Goal: Information Seeking & Learning: Learn about a topic

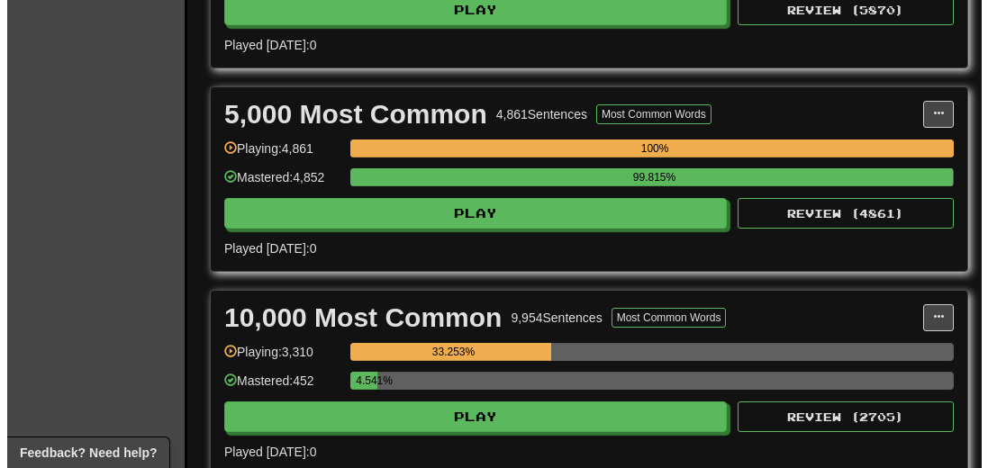
scroll to position [1260, 0]
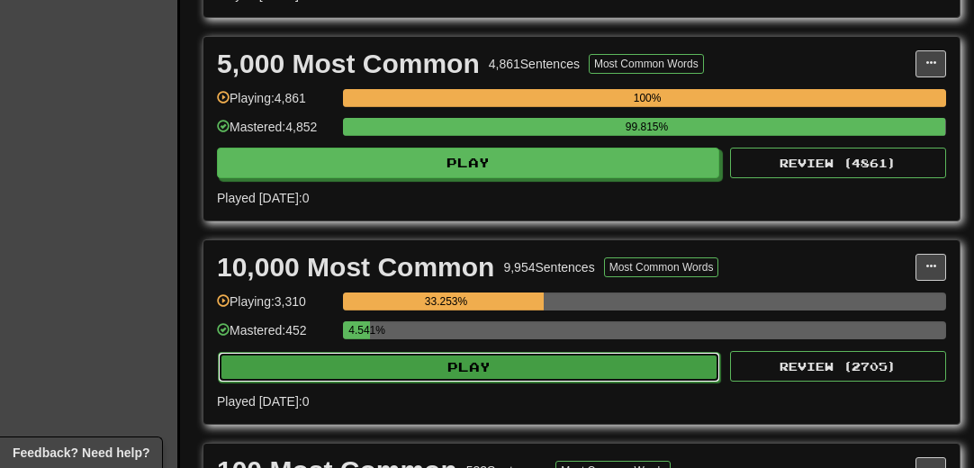
click at [497, 357] on button "Play" at bounding box center [469, 367] width 502 height 31
select select "**"
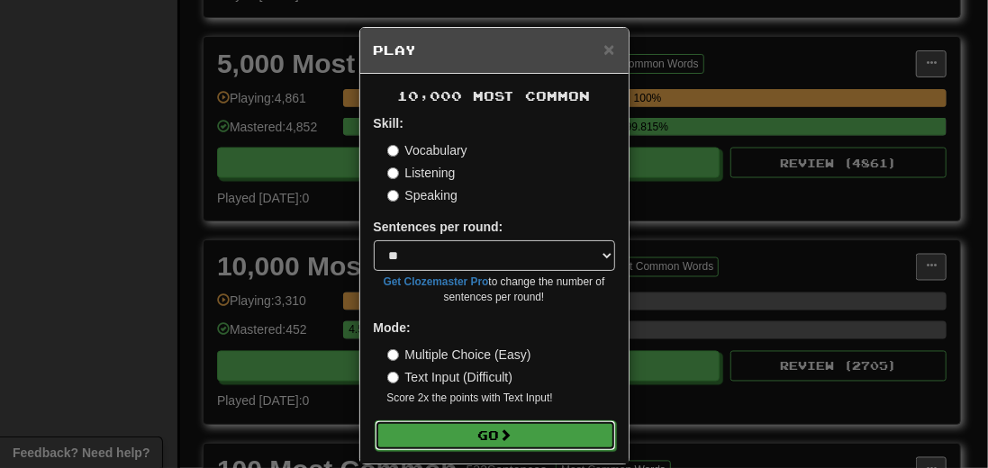
click at [484, 426] on button "Go" at bounding box center [495, 435] width 241 height 31
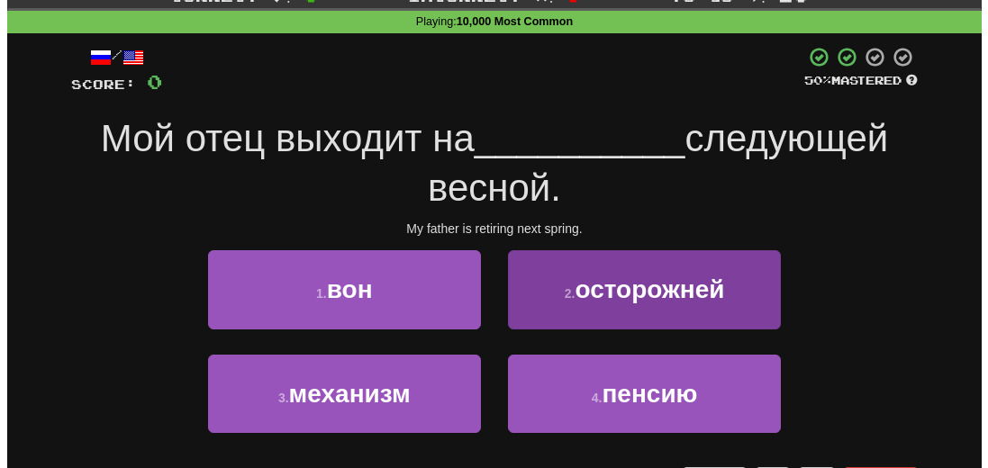
scroll to position [90, 0]
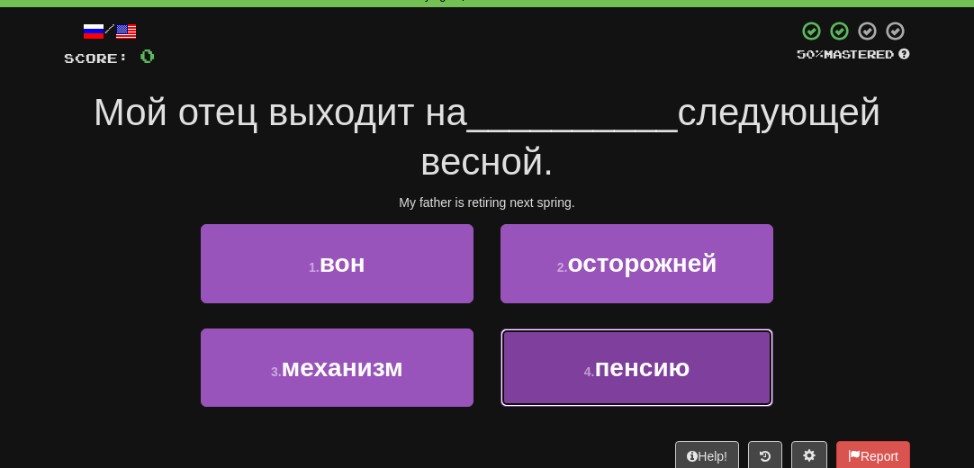
click at [645, 369] on span "пенсию" at bounding box center [641, 368] width 95 height 28
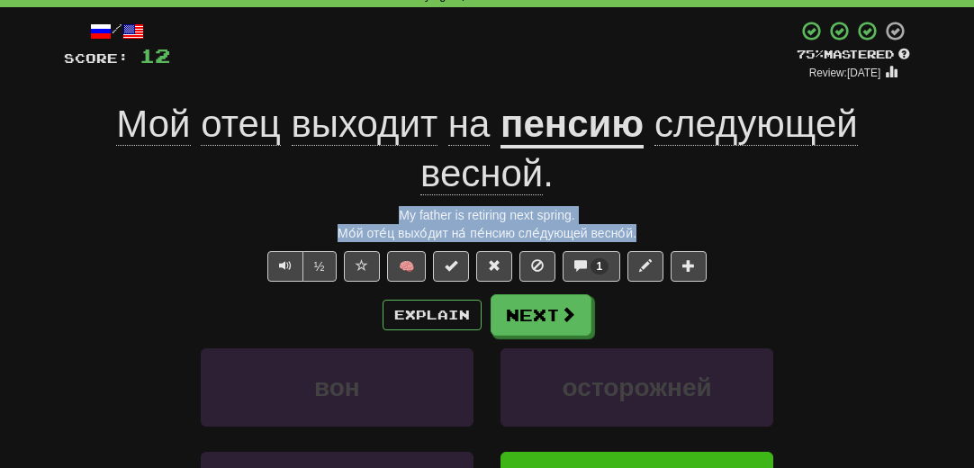
drag, startPoint x: 637, startPoint y: 230, endPoint x: 355, endPoint y: 202, distance: 283.3
click at [355, 202] on div "/ Score: 12 + 12 75 % Mastered Review: [DATE] Мой отец выходит на пенсию следую…" at bounding box center [487, 335] width 846 height 631
copy div "My father is retiring next spring. Мо́й оте́ц выхо́дит на́ пе́нсию сле́дующей в…"
click at [598, 265] on span "1" at bounding box center [600, 266] width 6 height 13
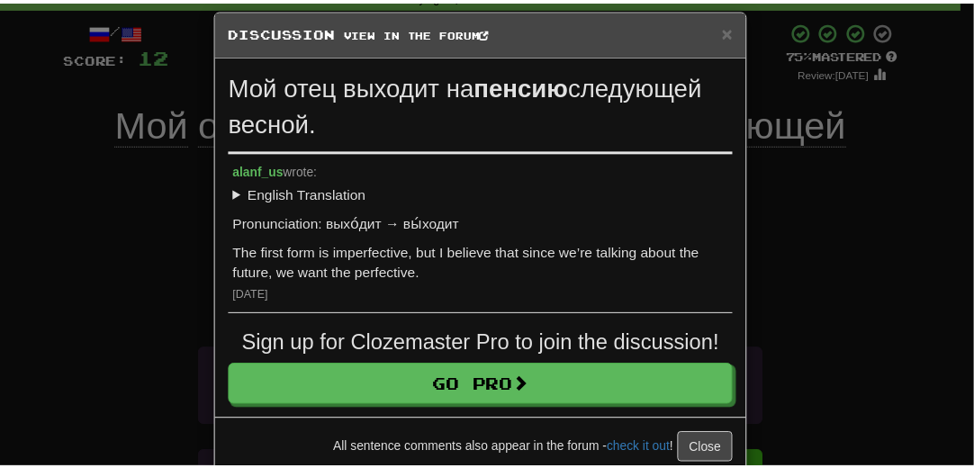
scroll to position [0, 0]
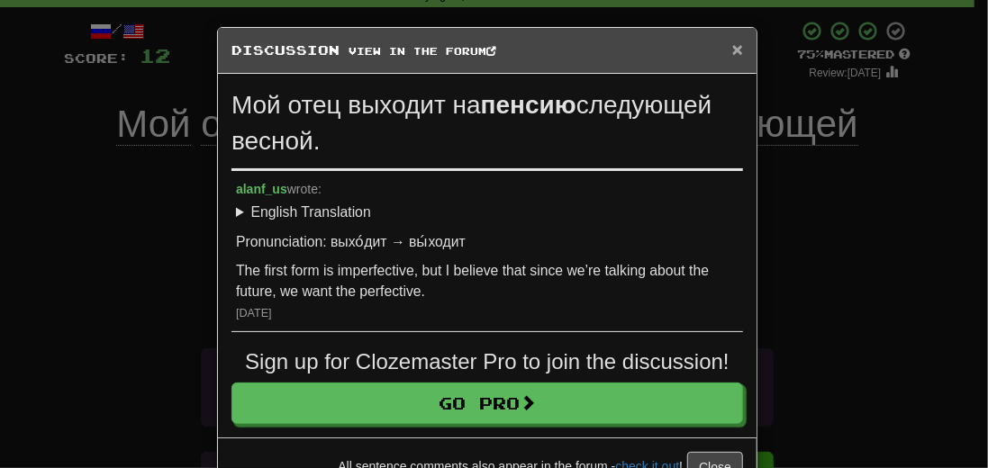
click at [732, 48] on span "×" at bounding box center [737, 49] width 11 height 21
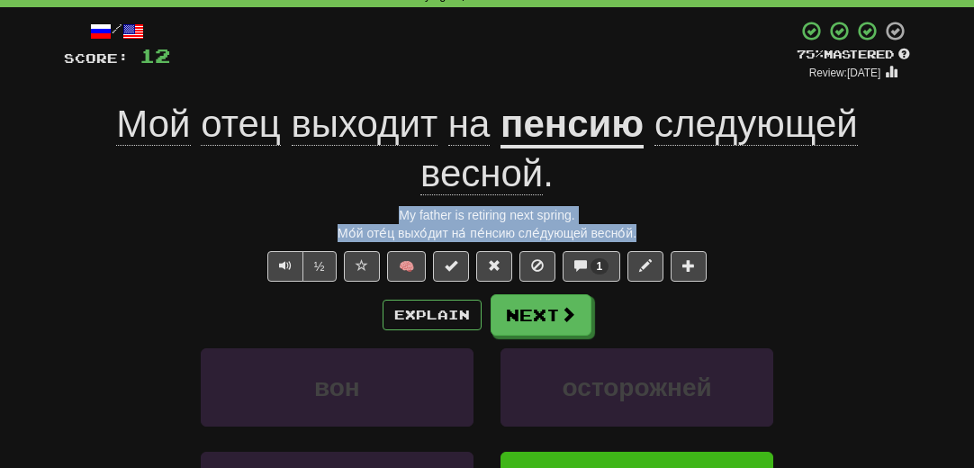
copy div "My father is retiring next spring. Мо́й оте́ц выхо́дит на́ пе́нсию сле́дующей в…"
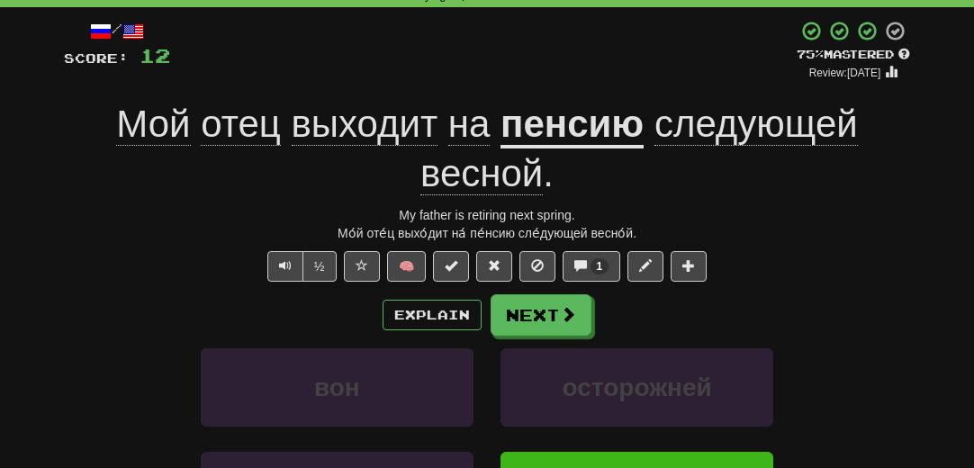
click at [95, 273] on div "½ 🧠 1" at bounding box center [487, 266] width 846 height 31
click at [549, 327] on button "Next" at bounding box center [542, 315] width 101 height 41
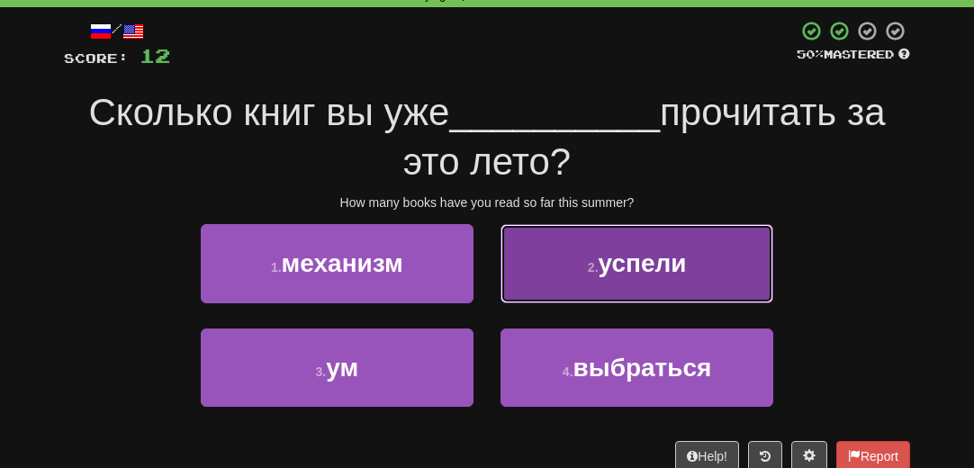
click at [623, 266] on span "успели" at bounding box center [643, 263] width 88 height 28
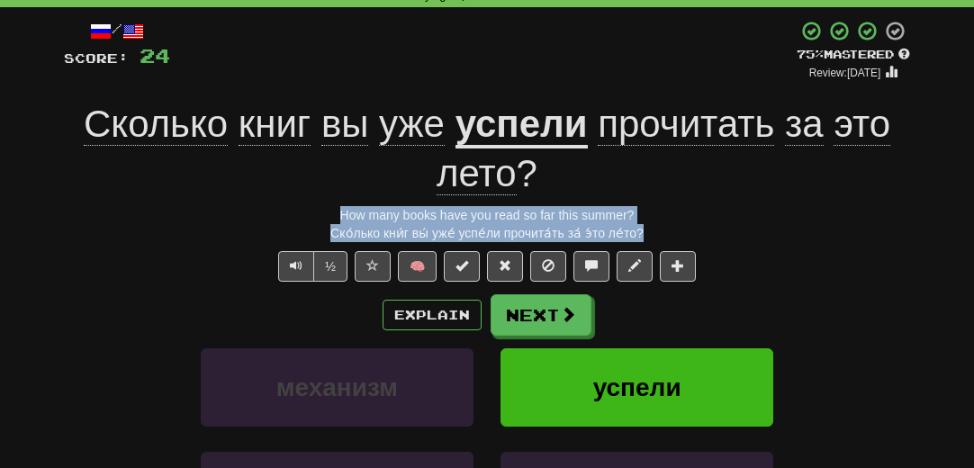
drag, startPoint x: 666, startPoint y: 231, endPoint x: 331, endPoint y: 220, distance: 335.1
click at [331, 220] on div "/ Score: 24 + 12 75 % Mastered Review: [DATE] Сколько книг вы уже успели прочит…" at bounding box center [487, 335] width 846 height 631
copy div "How many books have you read so far this summer? Ско́лько кни́г вы́ уже́ успе́л…"
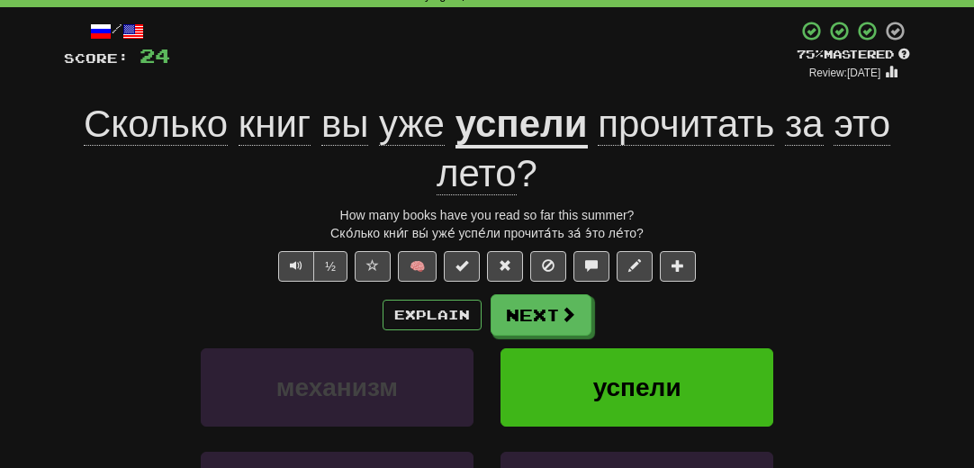
click at [88, 297] on div "Explain Next" at bounding box center [487, 314] width 846 height 41
click at [546, 312] on button "Next" at bounding box center [542, 315] width 101 height 41
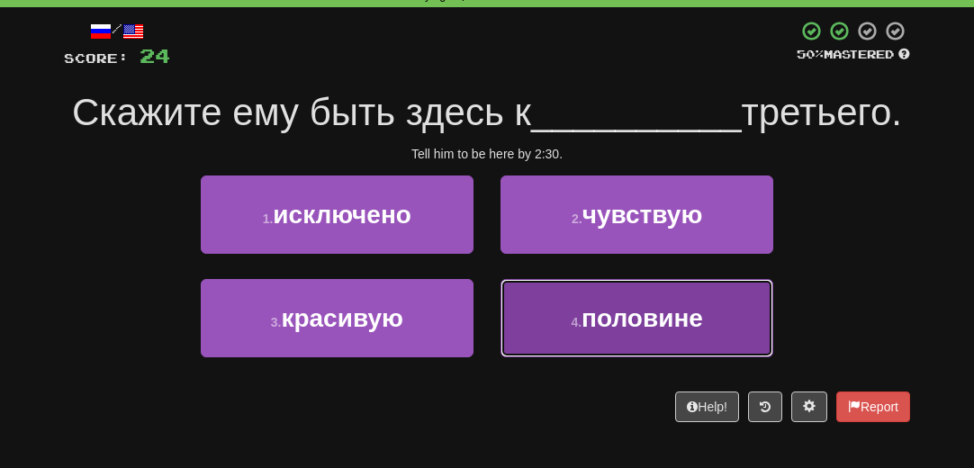
click at [598, 332] on span "половине" at bounding box center [643, 318] width 122 height 28
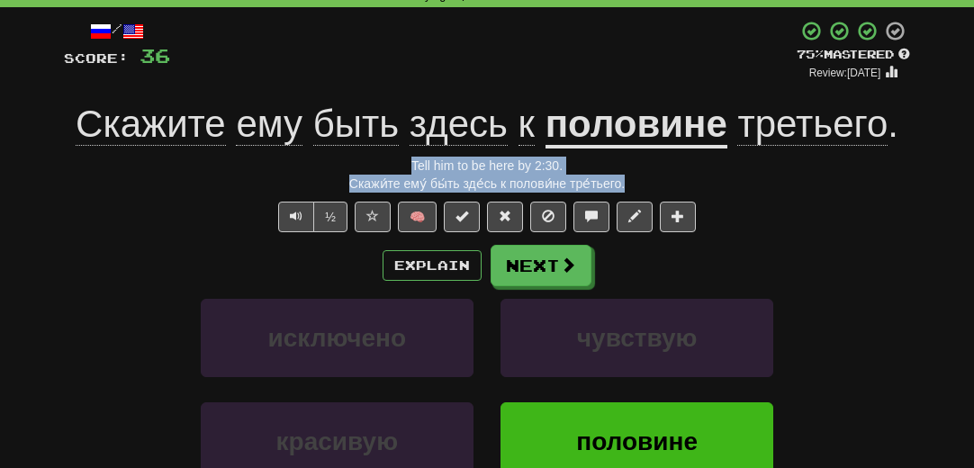
drag, startPoint x: 630, startPoint y: 182, endPoint x: 366, endPoint y: 167, distance: 265.1
click at [366, 167] on div "/ Score: 36 + 12 75 % Mastered Review: [DATE] Скажите ему быть здесь к половине…" at bounding box center [487, 311] width 846 height 583
copy div "Tell him to be here by 2:30. Скажи́те ему́ бы́ть зде́сь к полови́не тре́тьего."
click at [533, 258] on button "Next" at bounding box center [542, 266] width 101 height 41
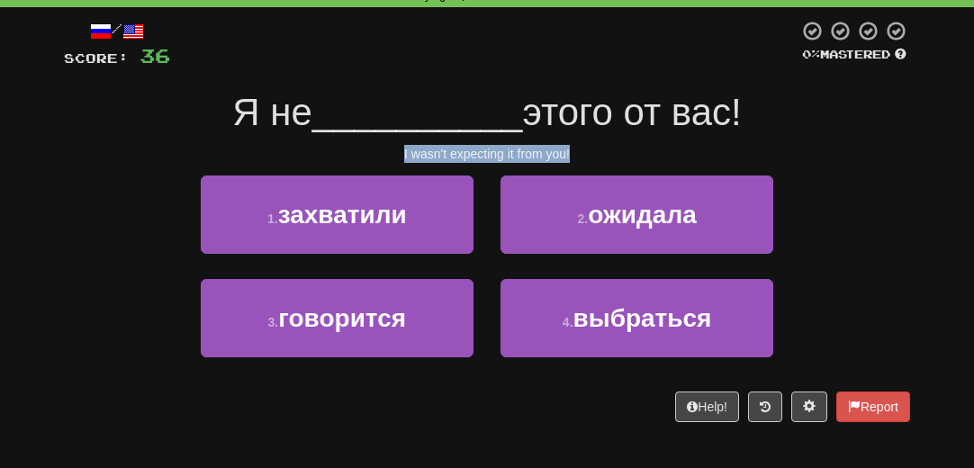
click at [761, 143] on div "/ Score: 36 0 % Mastered Я не __________ этого от вас! I wasn't expecting it fr…" at bounding box center [487, 221] width 846 height 402
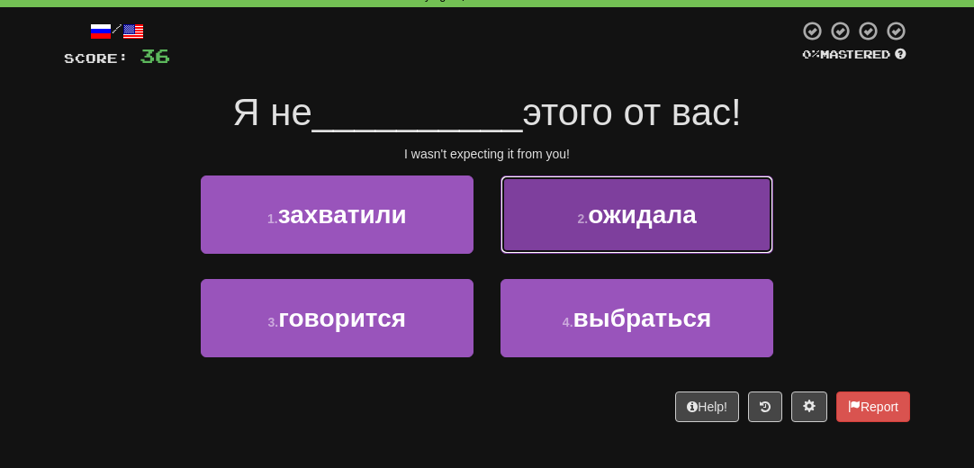
click at [651, 221] on span "ожидала" at bounding box center [642, 215] width 109 height 28
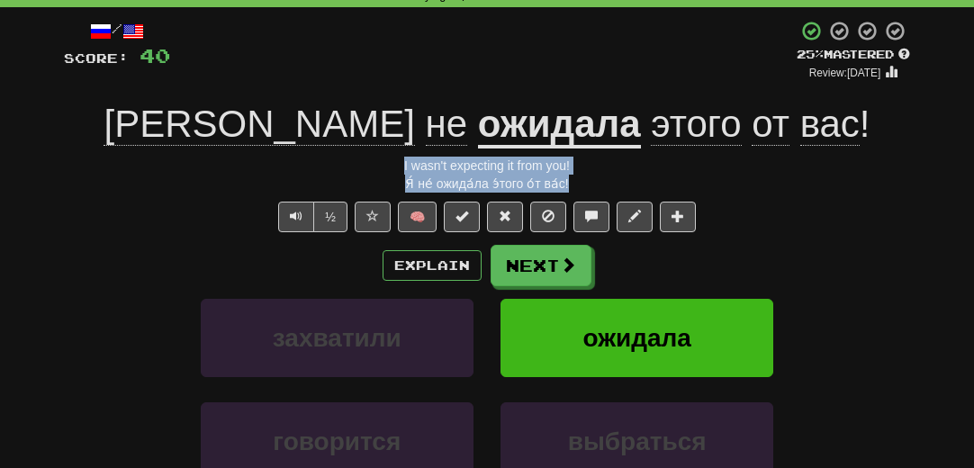
drag, startPoint x: 594, startPoint y: 188, endPoint x: 360, endPoint y: 168, distance: 234.9
click at [360, 168] on div "/ Score: 40 + 4 25 % Mastered Review: [DATE] Я не ожидала этого от вас ! I wasn…" at bounding box center [487, 311] width 846 height 583
copy div "I wasn't expecting it from you! Я́ не́ ожида́ла э́того о́т ва́с!"
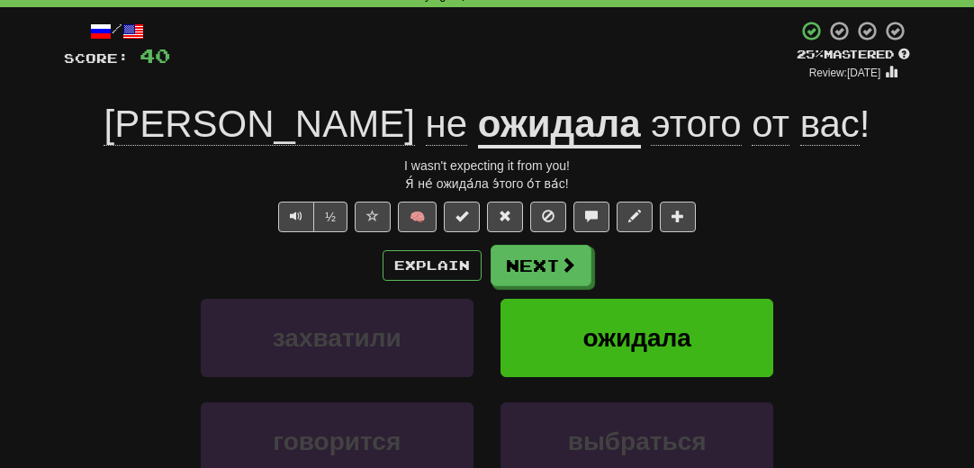
click at [34, 271] on div "Correct : 4 Incorrect : 0 To go : 6 Playing : 10,000 Most Common / Score: 40 + …" at bounding box center [487, 292] width 974 height 672
click at [532, 264] on button "Next" at bounding box center [542, 266] width 101 height 41
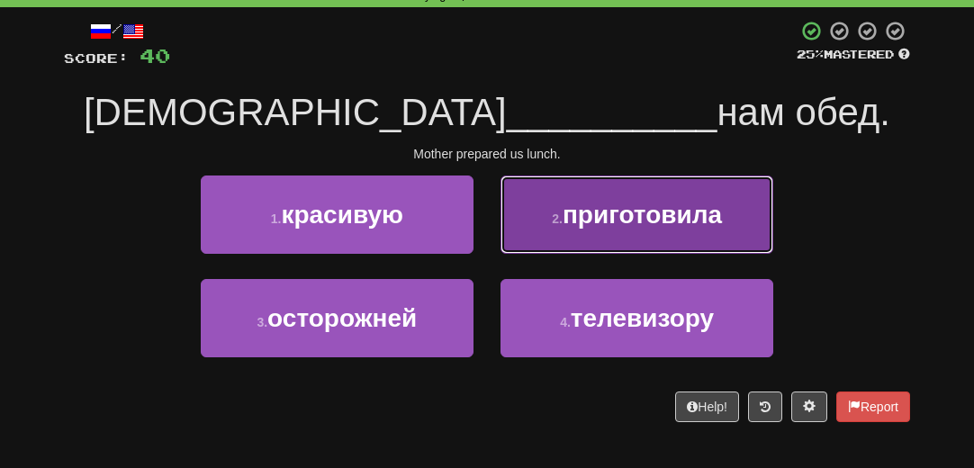
click at [672, 195] on button "2 . приготовила" at bounding box center [637, 215] width 273 height 78
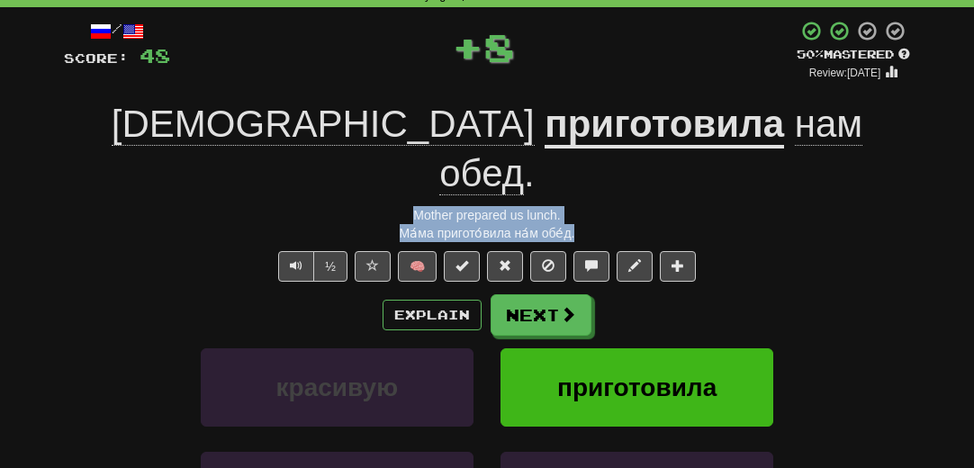
drag, startPoint x: 584, startPoint y: 182, endPoint x: 412, endPoint y: 170, distance: 172.4
click at [350, 167] on div "/ Score: 48 + 8 50 % Mastered Review: [DATE] Мама приготовила нам обед . Mother…" at bounding box center [487, 335] width 846 height 631
copy div "Mother prepared us lunch. Ма́ма пригото́вила на́м обе́д."
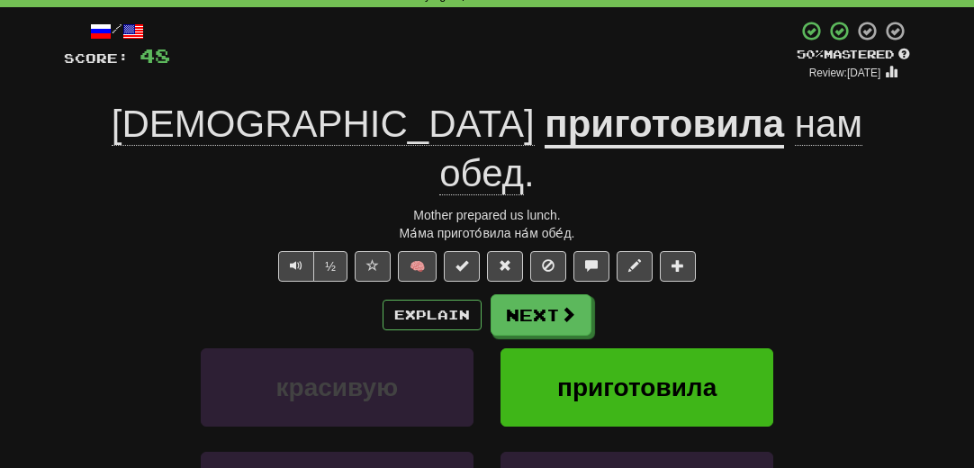
click at [113, 348] on div "красивую приготовила" at bounding box center [487, 400] width 900 height 104
click at [537, 295] on button "Next" at bounding box center [542, 315] width 101 height 41
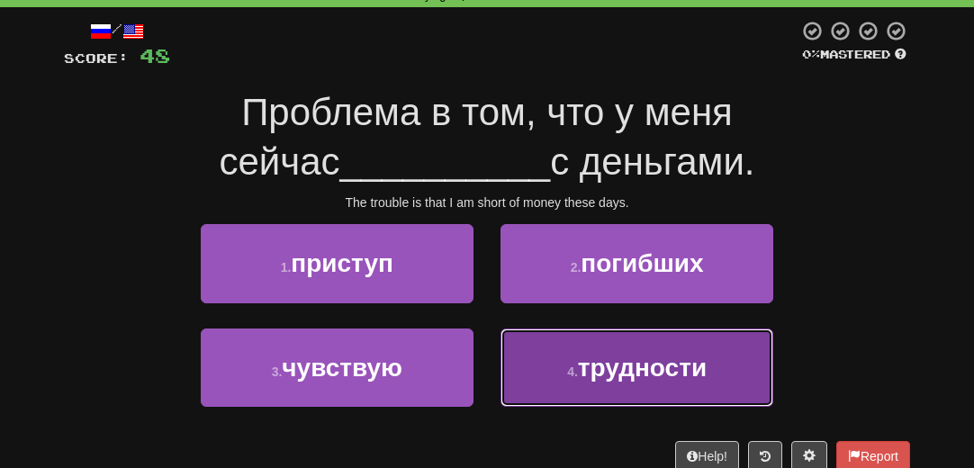
click at [627, 385] on button "4 . трудности" at bounding box center [637, 368] width 273 height 78
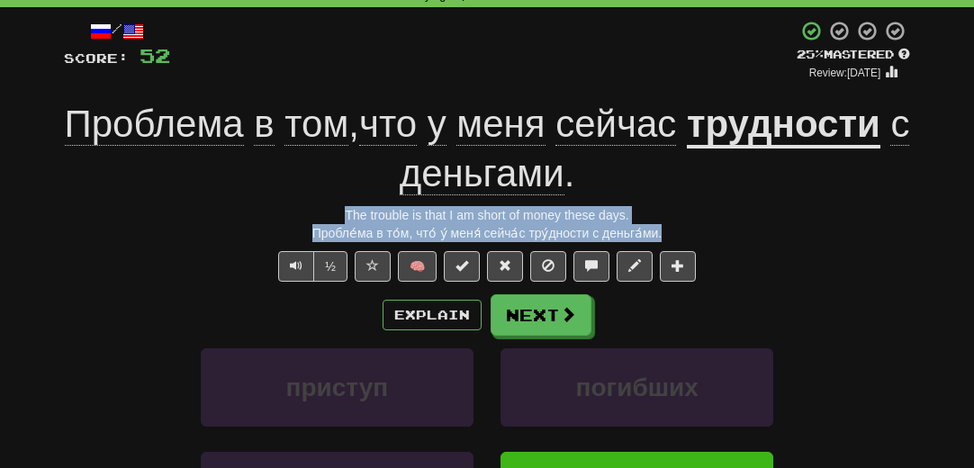
drag, startPoint x: 696, startPoint y: 237, endPoint x: 304, endPoint y: 215, distance: 392.2
click at [304, 215] on div "/ Score: 52 + 4 25 % Mastered Review: [DATE] Проблема в том , что у меня сейчас…" at bounding box center [487, 335] width 846 height 631
copy div "The trouble is that I am short of money these days. Пробле́ма в то́м, что́ у́ м…"
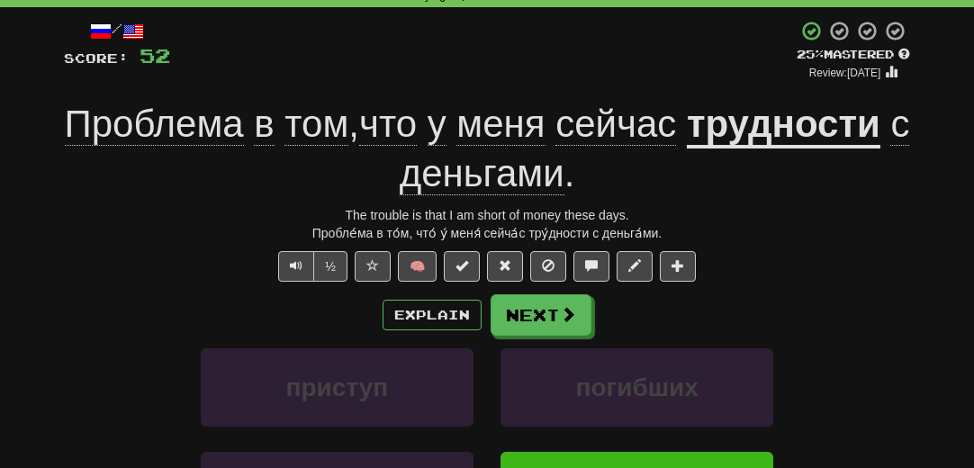
click at [58, 308] on div "/ Score: 52 + 4 25 % Mastered Review: [DATE] Проблема в том , что у меня сейчас…" at bounding box center [486, 341] width 873 height 669
click at [535, 312] on button "Next" at bounding box center [542, 315] width 101 height 41
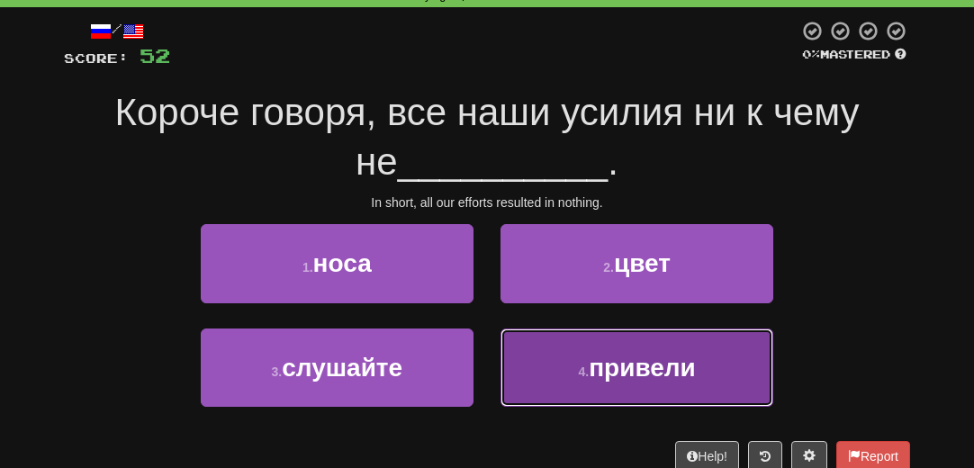
click at [627, 375] on span "привели" at bounding box center [642, 368] width 107 height 28
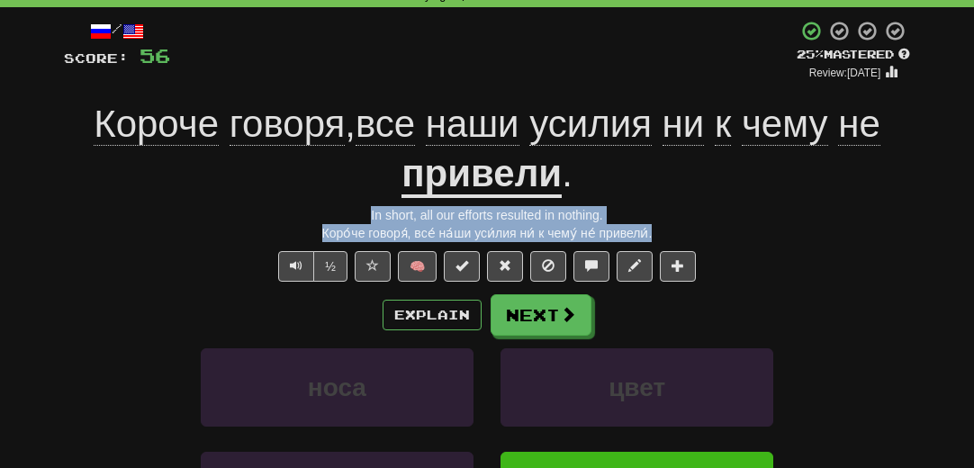
drag, startPoint x: 662, startPoint y: 237, endPoint x: 304, endPoint y: 216, distance: 358.0
click at [304, 216] on div "/ Score: 56 + 4 25 % Mastered Review: [DATE] Короче говоря , все наши усилия ни…" at bounding box center [487, 335] width 846 height 631
copy div "In short, all our efforts resulted in nothing. Коро́че говоря́, все́ на́ши уси́…"
click at [292, 264] on span "Text-to-speech controls" at bounding box center [296, 265] width 13 height 13
click at [295, 271] on span "Text-to-speech controls" at bounding box center [296, 265] width 13 height 13
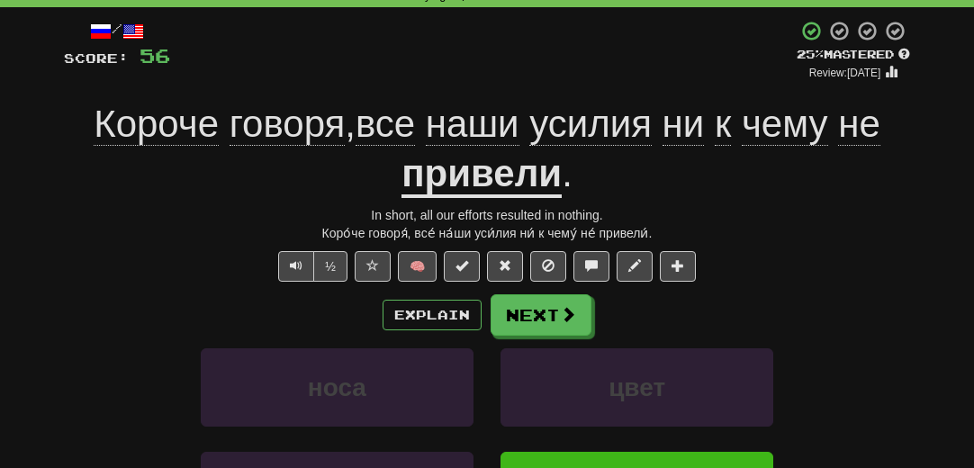
click at [536, 334] on div "Explain Next носа цвет слушайте привели Learn more: носа цвет слушайте привели" at bounding box center [487, 438] width 846 height 289
click at [553, 312] on button "Next" at bounding box center [542, 315] width 101 height 41
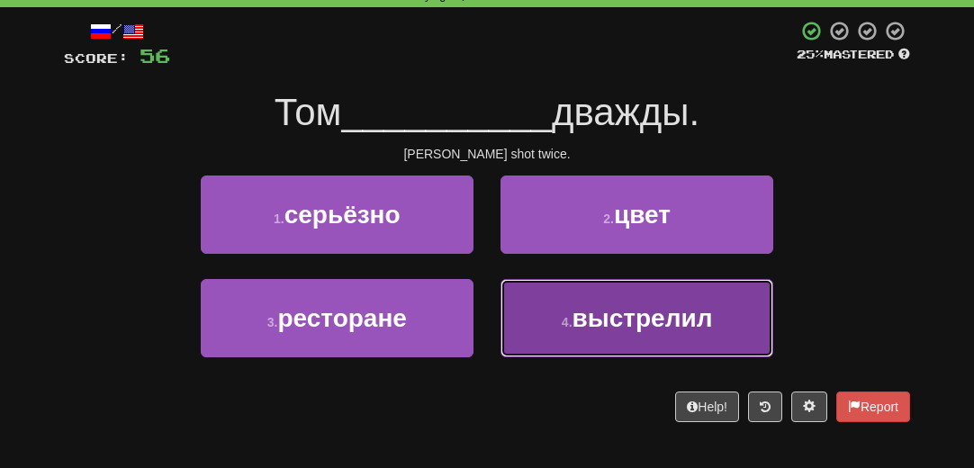
click at [705, 328] on span "выстрелил" at bounding box center [643, 318] width 140 height 28
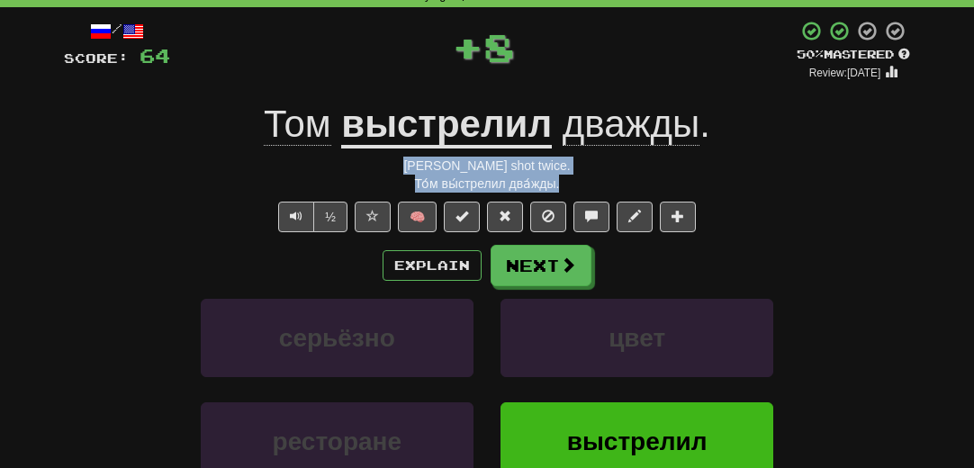
drag, startPoint x: 571, startPoint y: 189, endPoint x: 414, endPoint y: 159, distance: 159.5
click at [414, 159] on div "/ Score: 64 + 8 50 % Mastered Review: [DATE] Том выстрелил дважды . [PERSON_NAM…" at bounding box center [487, 311] width 846 height 583
copy div "[PERSON_NAME] shot twice. То́м вы́стрелил два́жды."
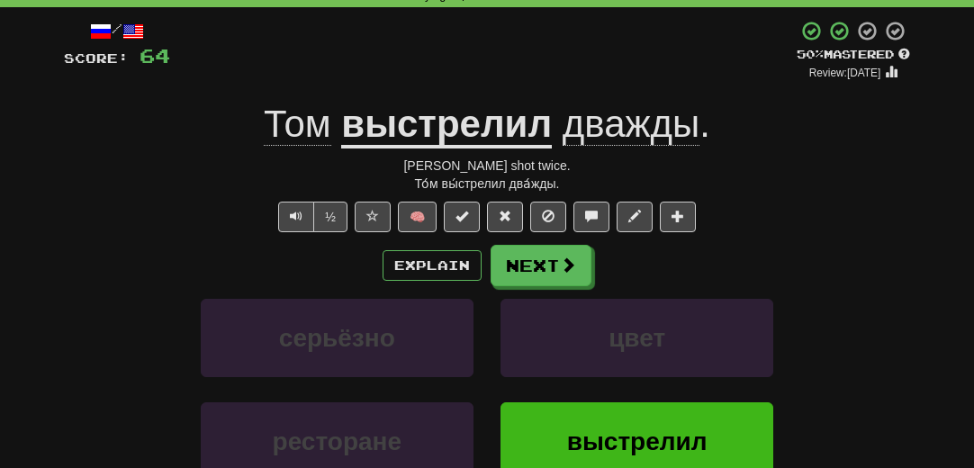
click at [72, 296] on div "Explain Next серьёзно цвет ресторане выстрелил Learn more: серьёзно цвет рестор…" at bounding box center [487, 389] width 846 height 289
click at [533, 264] on button "Next" at bounding box center [542, 266] width 101 height 41
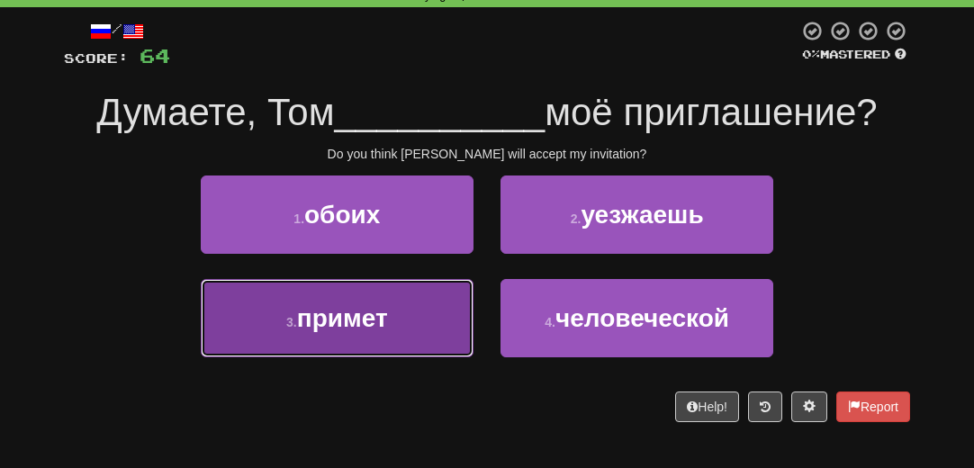
click at [375, 336] on button "3 . примет" at bounding box center [337, 318] width 273 height 78
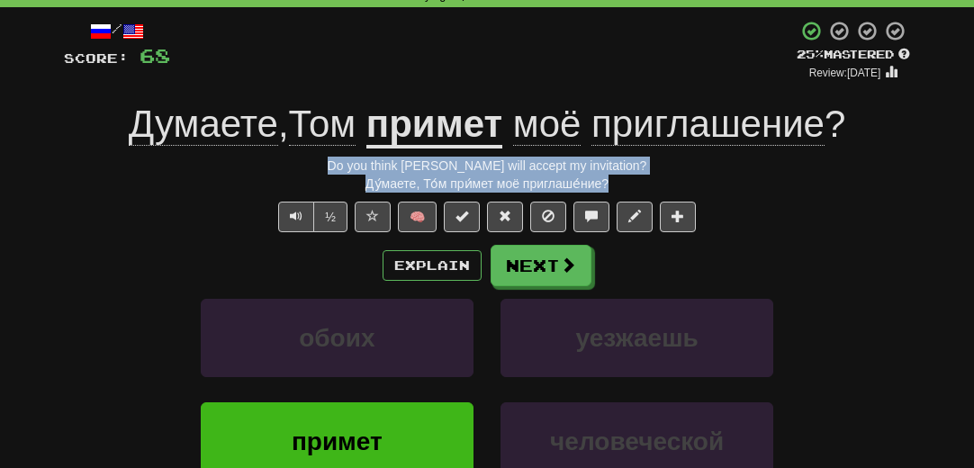
drag, startPoint x: 635, startPoint y: 181, endPoint x: 355, endPoint y: 172, distance: 280.1
click at [357, 170] on div "/ Score: 68 + 4 25 % Mastered Review: [DATE] Думаете , [PERSON_NAME] примет моё…" at bounding box center [487, 311] width 846 height 583
copy div "Do you think [PERSON_NAME] will accept my invitation? Ду́маете, То́м при́мет мо…"
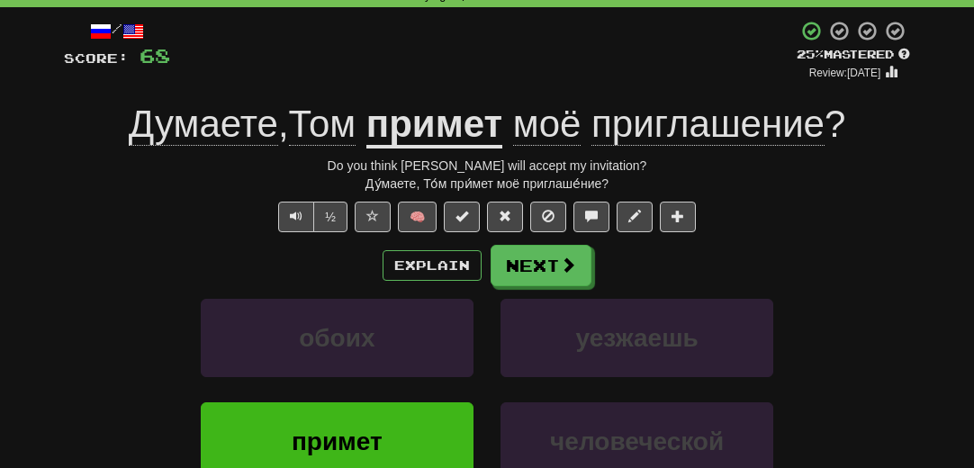
click at [92, 303] on div "обоих уезжаешь" at bounding box center [487, 351] width 900 height 104
click at [536, 276] on button "Next" at bounding box center [542, 266] width 101 height 41
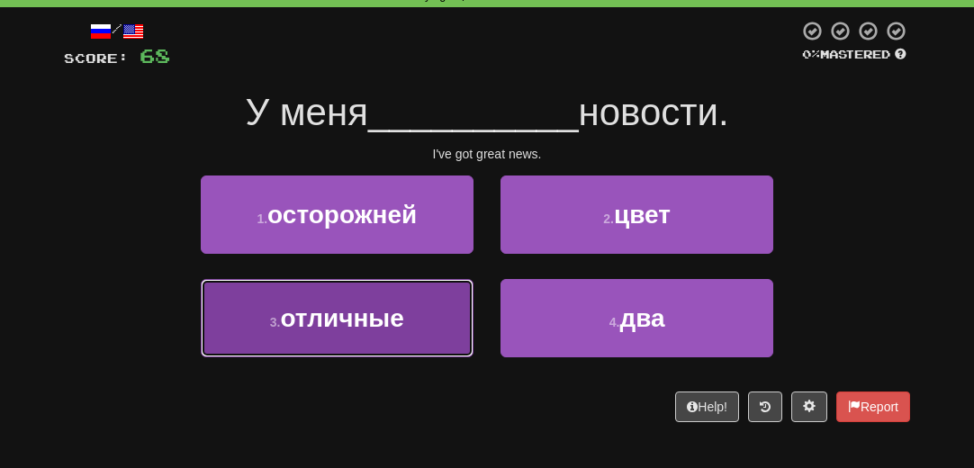
click at [407, 314] on button "3 . отличные" at bounding box center [337, 318] width 273 height 78
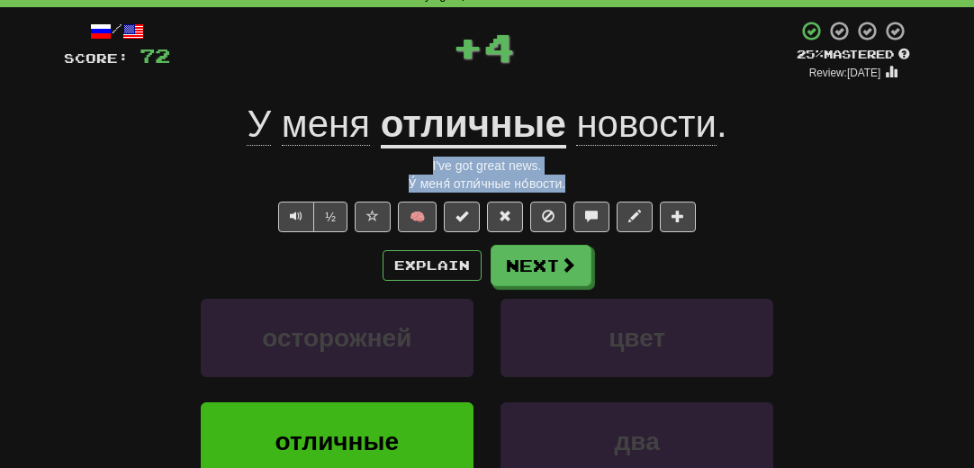
drag, startPoint x: 582, startPoint y: 180, endPoint x: 410, endPoint y: 170, distance: 172.2
click at [410, 170] on div "/ Score: 72 + 4 25 % Mastered Review: [DATE] У меня отличные новости . I've got…" at bounding box center [487, 311] width 846 height 583
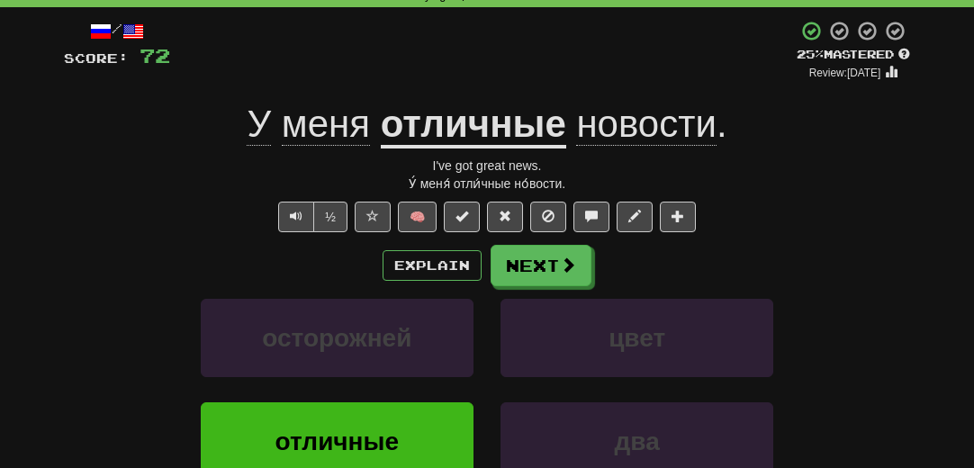
click at [79, 329] on div "осторожней цвет" at bounding box center [487, 351] width 900 height 104
click at [528, 269] on button "Next" at bounding box center [542, 266] width 101 height 41
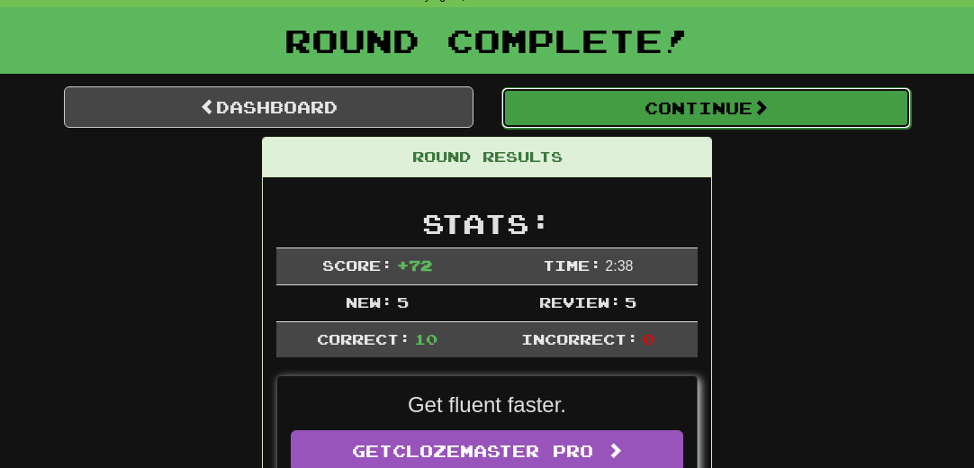
click at [689, 116] on button "Continue" at bounding box center [706, 107] width 410 height 41
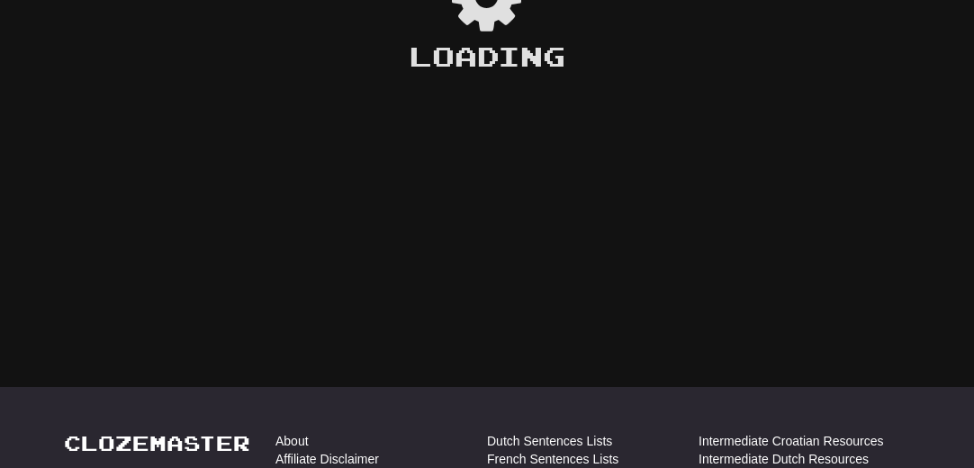
scroll to position [90, 0]
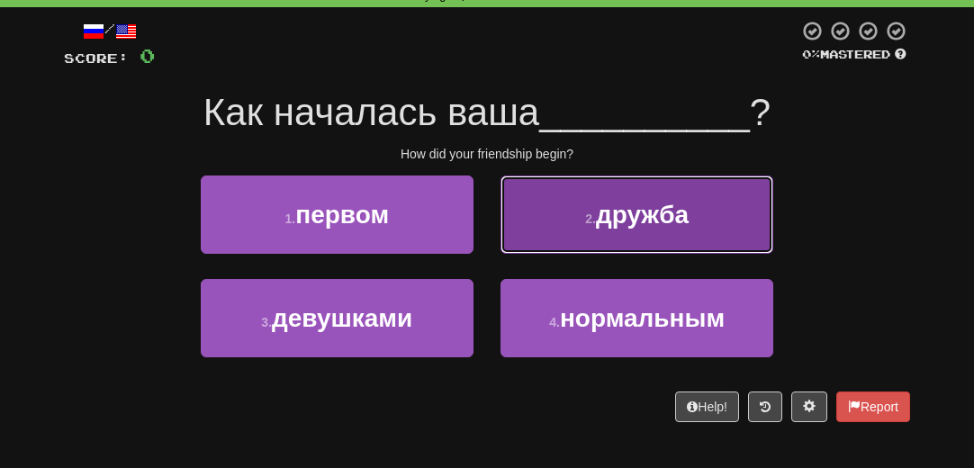
click at [602, 221] on span "дружба" at bounding box center [642, 215] width 93 height 28
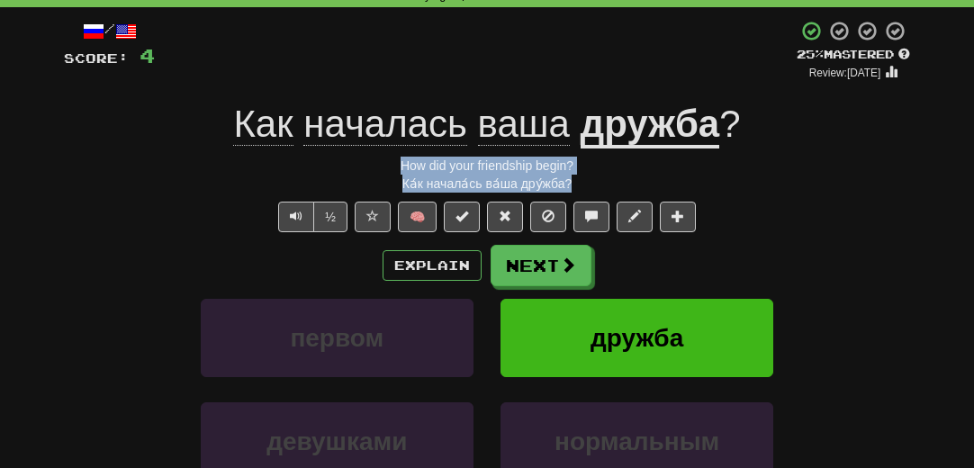
drag, startPoint x: 589, startPoint y: 186, endPoint x: 393, endPoint y: 170, distance: 196.9
click at [393, 170] on div "/ Score: 4 + 4 25 % Mastered Review: [DATE] Как началась ваша дружба ? How did …" at bounding box center [487, 311] width 846 height 583
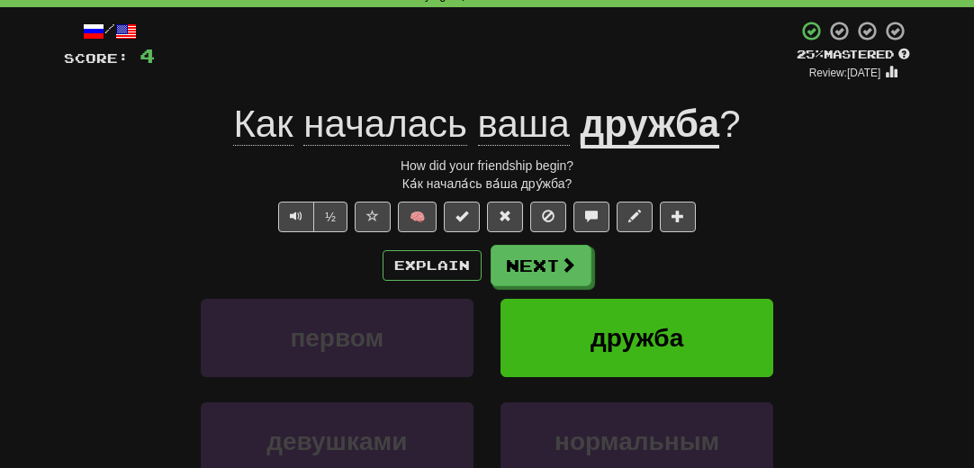
click at [106, 261] on div "Explain Next" at bounding box center [487, 265] width 846 height 41
click at [517, 257] on button "Next" at bounding box center [542, 266] width 101 height 41
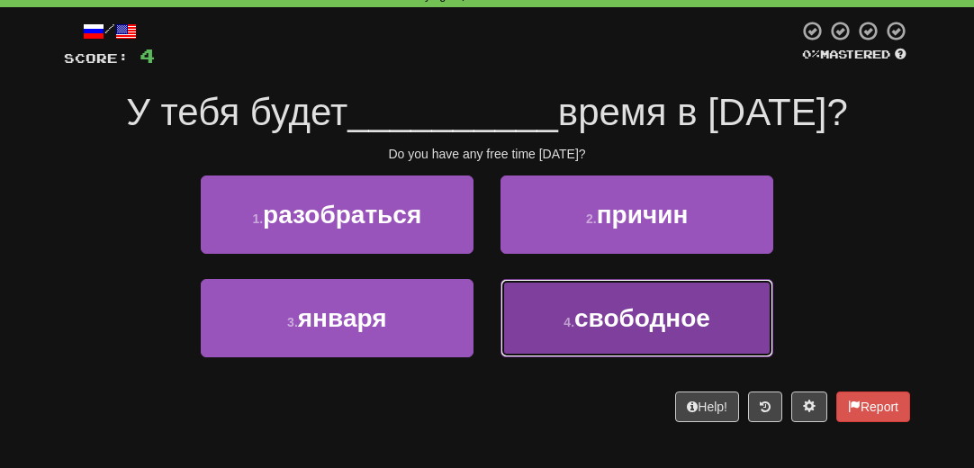
click at [692, 332] on span "свободное" at bounding box center [642, 318] width 136 height 28
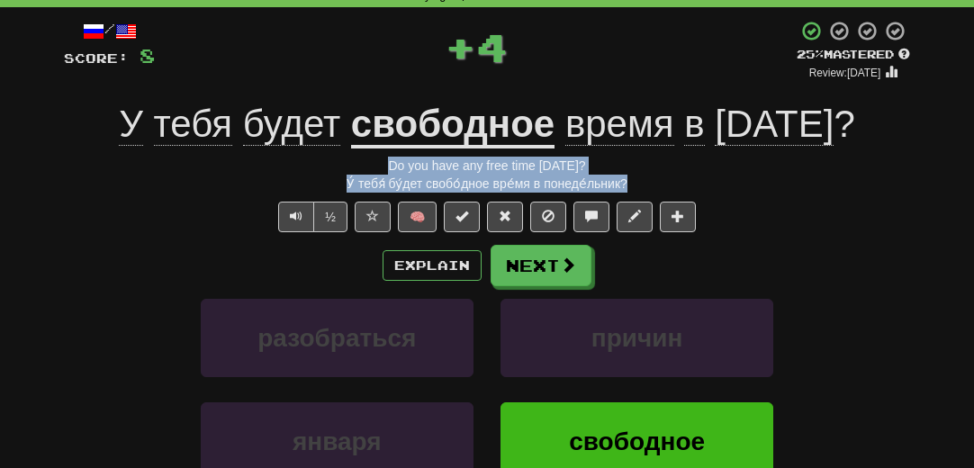
drag, startPoint x: 646, startPoint y: 182, endPoint x: 341, endPoint y: 167, distance: 304.7
click at [341, 167] on div "/ Score: 8 + 4 25 % Mastered Review: [DATE] У тебя будет свободное время в [DAT…" at bounding box center [487, 311] width 846 height 583
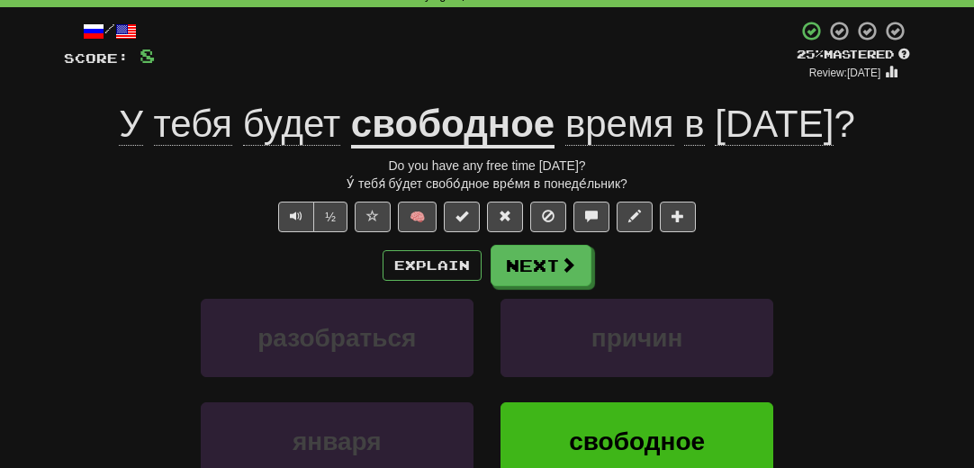
click at [101, 335] on div "разобраться причин" at bounding box center [487, 351] width 900 height 104
click at [519, 262] on button "Next" at bounding box center [542, 266] width 101 height 41
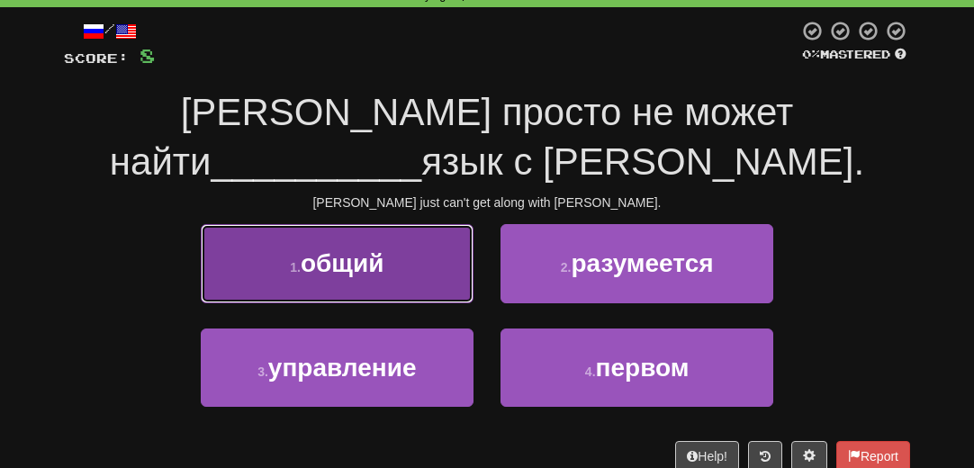
click at [376, 266] on span "общий" at bounding box center [342, 263] width 83 height 28
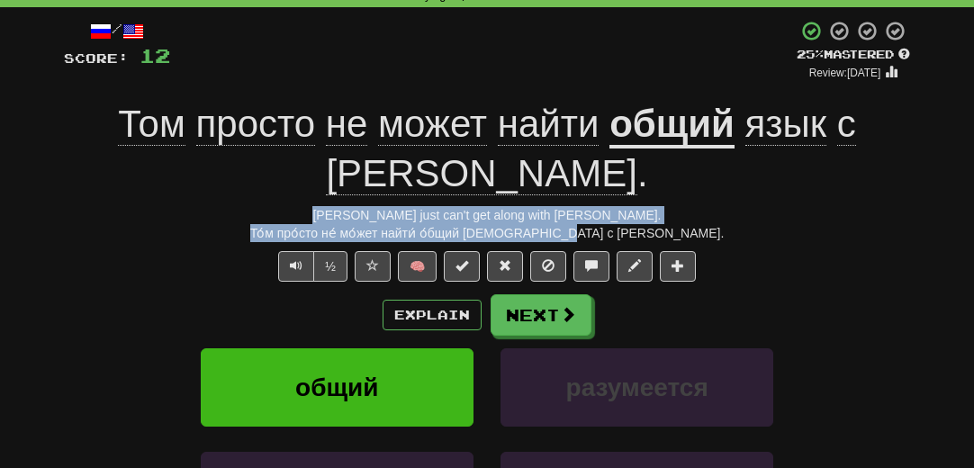
drag, startPoint x: 637, startPoint y: 233, endPoint x: 347, endPoint y: 215, distance: 290.5
click at [347, 215] on div "/ Score: 12 + 4 25 % Mastered Review: [DATE] Том просто не может найти общий яз…" at bounding box center [487, 335] width 846 height 631
click at [299, 261] on span "Text-to-speech controls" at bounding box center [296, 265] width 13 height 13
click at [819, 240] on div "То́м про́сто не́ мо́жет найти́ о́бщий [DEMOGRAPHIC_DATA] с [PERSON_NAME]." at bounding box center [487, 233] width 846 height 18
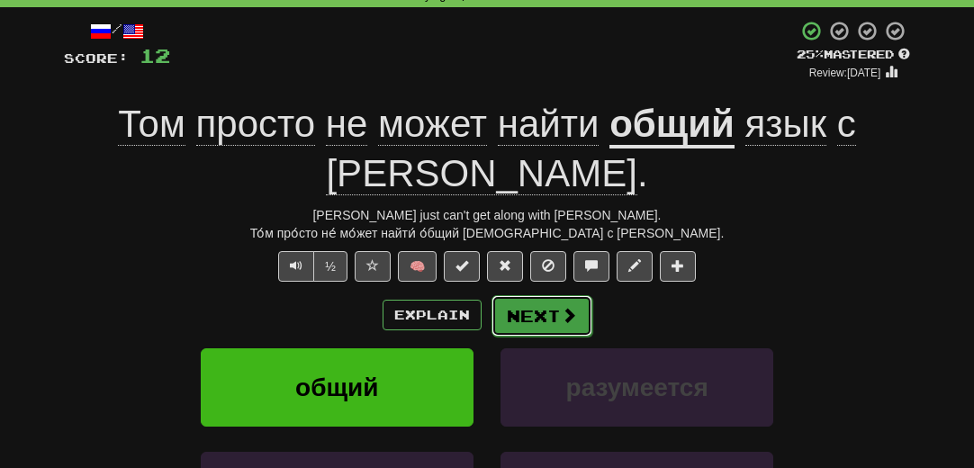
click at [573, 307] on span at bounding box center [569, 315] width 16 height 16
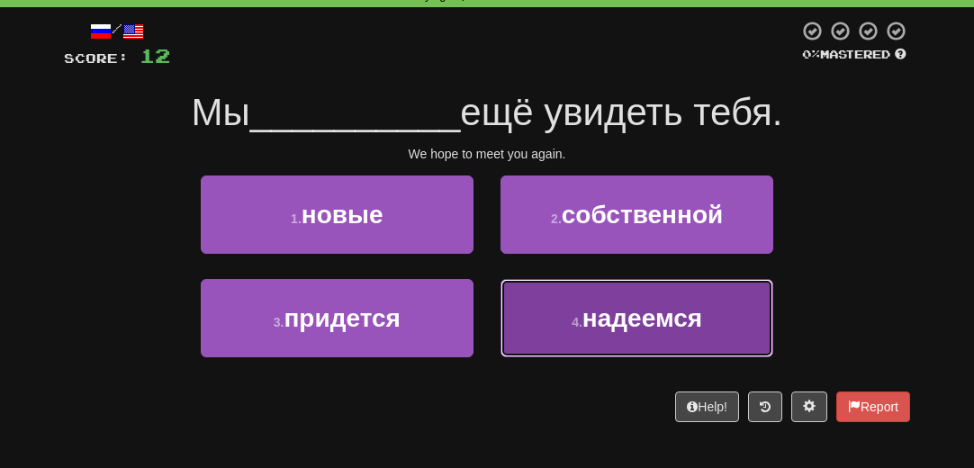
click at [639, 333] on button "4 . надеемся" at bounding box center [637, 318] width 273 height 78
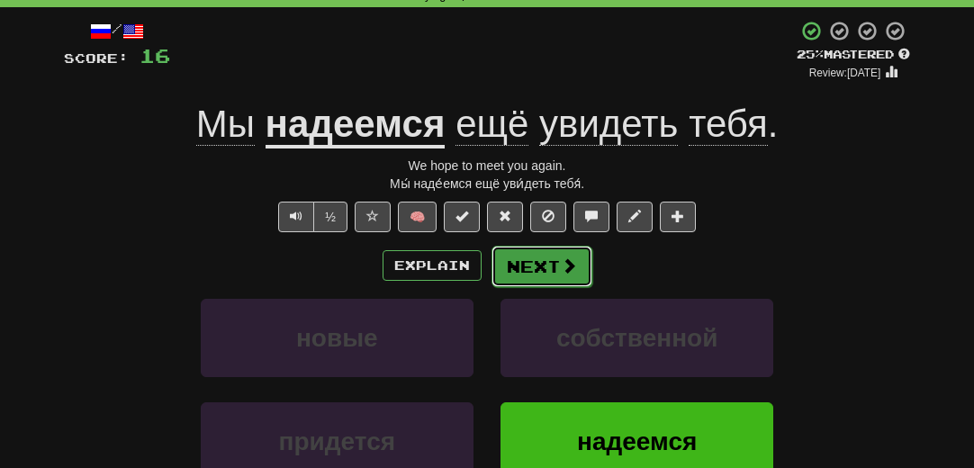
click at [550, 267] on button "Next" at bounding box center [542, 266] width 101 height 41
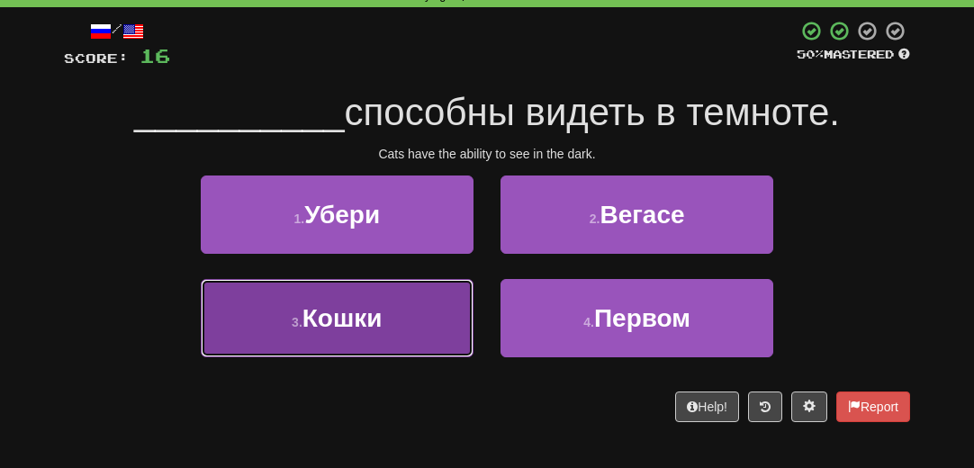
click at [333, 325] on span "Кошки" at bounding box center [343, 318] width 80 height 28
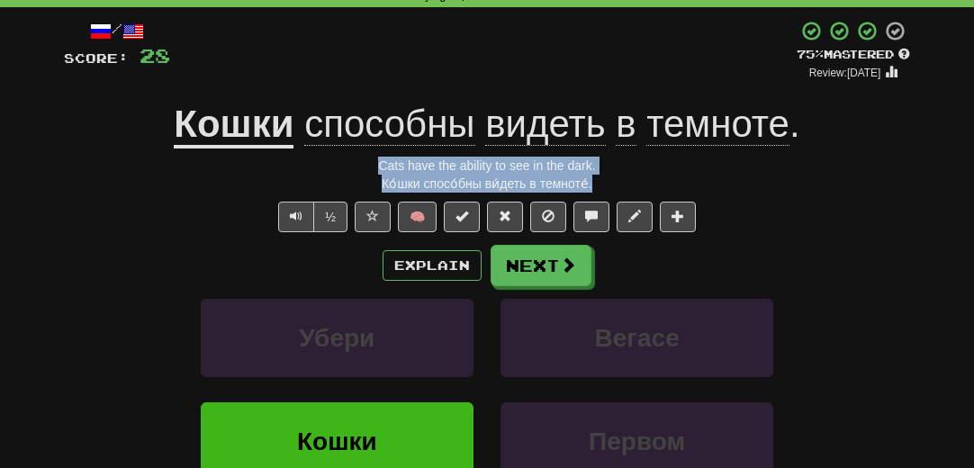
drag, startPoint x: 600, startPoint y: 185, endPoint x: 380, endPoint y: 170, distance: 220.2
click at [380, 170] on div "/ Score: 28 + 12 75 % Mastered Review: [DATE] Кошки способны видеть в темноте .…" at bounding box center [487, 311] width 846 height 583
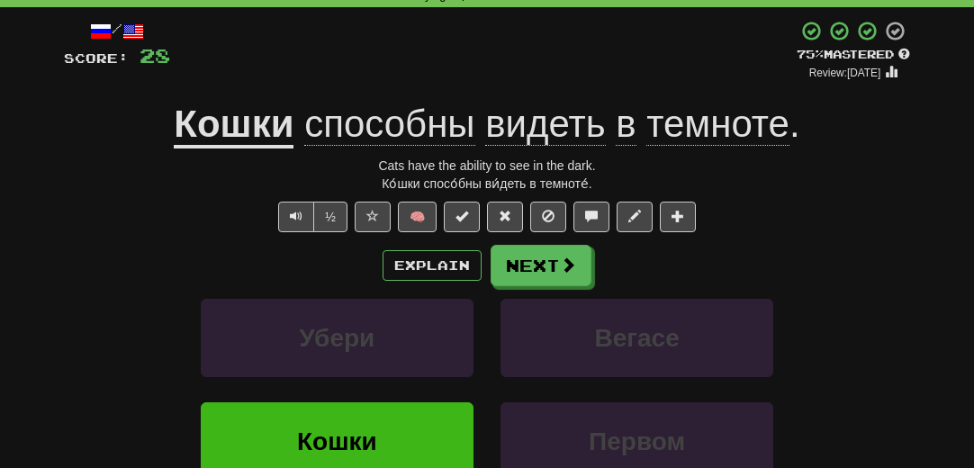
click at [175, 194] on div "/ Score: 28 + 12 75 % Mastered Review: [DATE] Кошки способны видеть в темноте .…" at bounding box center [487, 311] width 846 height 583
click at [528, 264] on button "Next" at bounding box center [542, 266] width 101 height 41
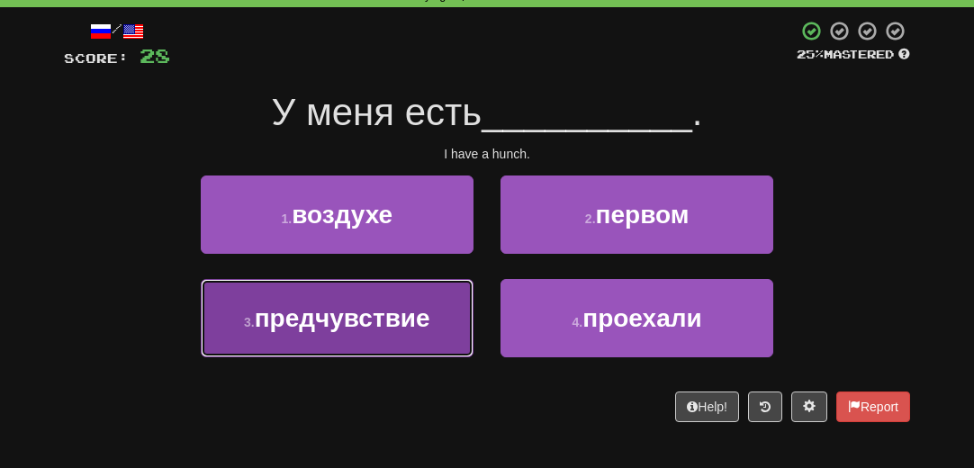
click at [307, 327] on span "предчувствие" at bounding box center [343, 318] width 176 height 28
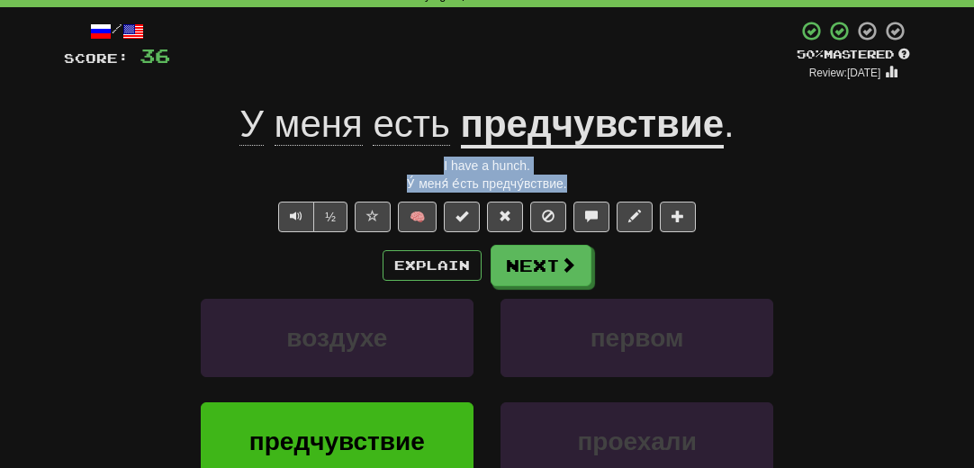
drag, startPoint x: 574, startPoint y: 179, endPoint x: 384, endPoint y: 162, distance: 190.7
click at [384, 162] on div "/ Score: 36 + 8 50 % Mastered Review: [DATE] У меня есть предчувствие . I have …" at bounding box center [487, 311] width 846 height 583
click at [153, 186] on div "У́ меня́ е́сть предчу́вствие." at bounding box center [487, 184] width 846 height 18
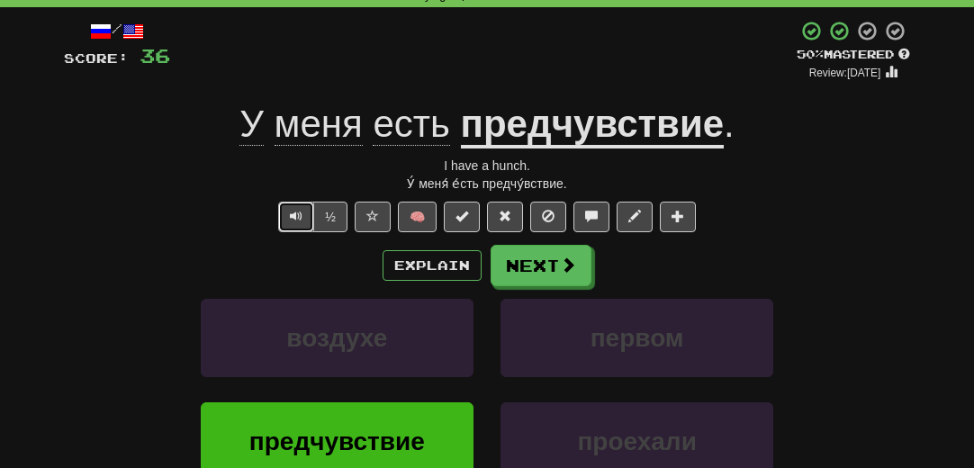
click at [290, 221] on button "Text-to-speech controls" at bounding box center [296, 217] width 36 height 31
click at [572, 266] on span at bounding box center [569, 265] width 16 height 16
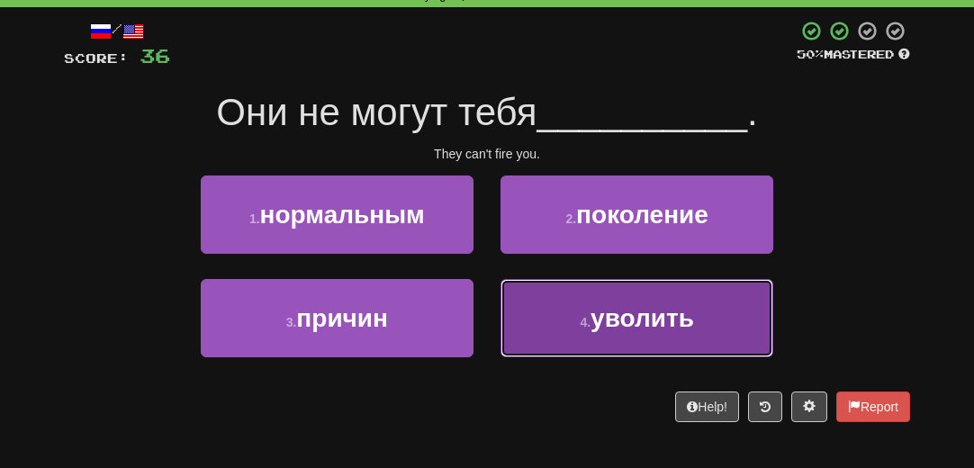
click at [664, 316] on span "уволить" at bounding box center [643, 318] width 104 height 28
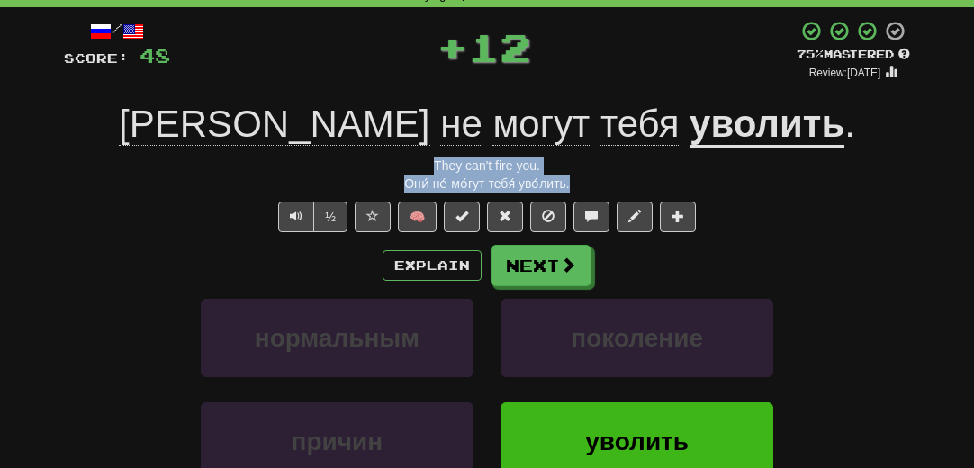
drag, startPoint x: 585, startPoint y: 181, endPoint x: 420, endPoint y: 167, distance: 166.3
click at [420, 167] on div "/ Score: 48 + 12 75 % Mastered Review: [DATE] Они не могут тебя уволить . They …" at bounding box center [487, 311] width 846 height 583
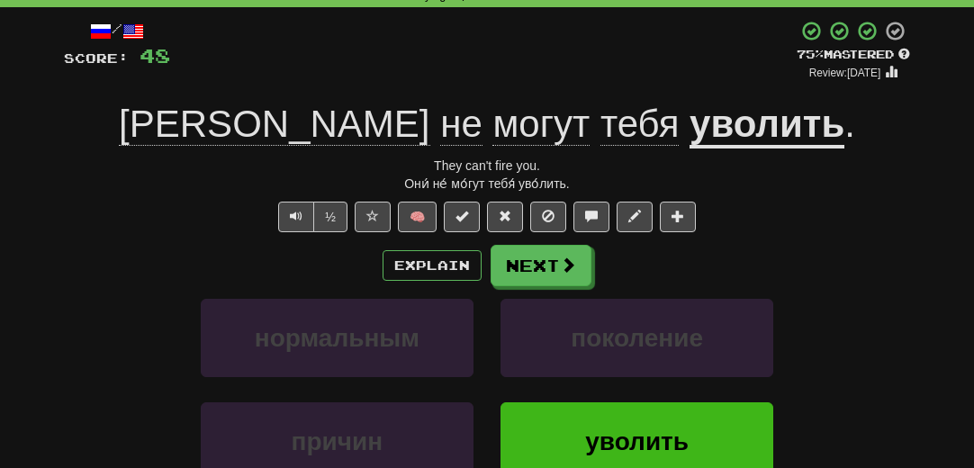
click at [174, 226] on div "½ 🧠" at bounding box center [487, 217] width 846 height 31
click at [533, 271] on button "Next" at bounding box center [542, 266] width 101 height 41
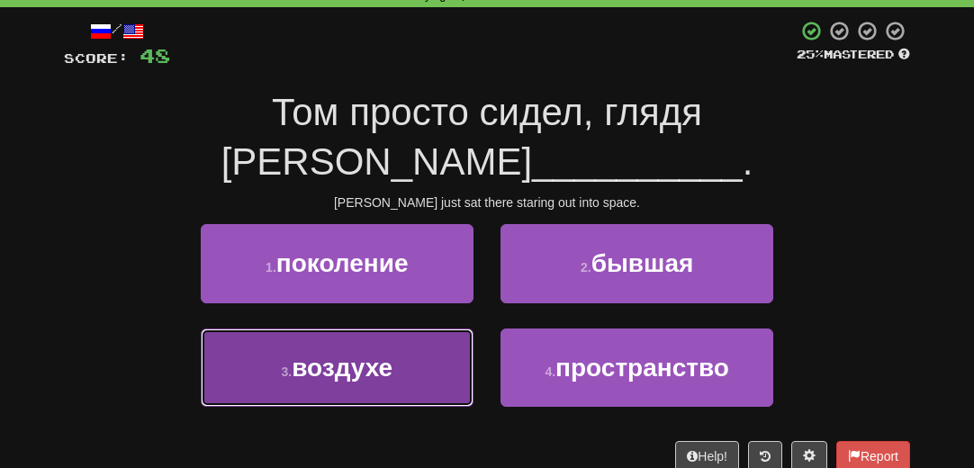
click at [365, 354] on span "воздухе" at bounding box center [342, 368] width 101 height 28
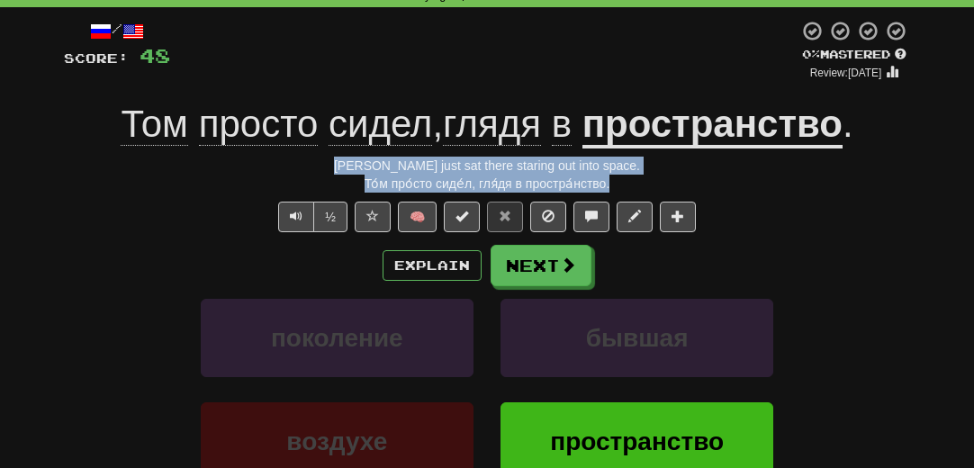
drag, startPoint x: 638, startPoint y: 186, endPoint x: 357, endPoint y: 174, distance: 282.1
click at [357, 174] on div "/ Score: 48 0 % Mastered Review: [DATE] Том просто сидел , глядя в пространство…" at bounding box center [487, 311] width 846 height 583
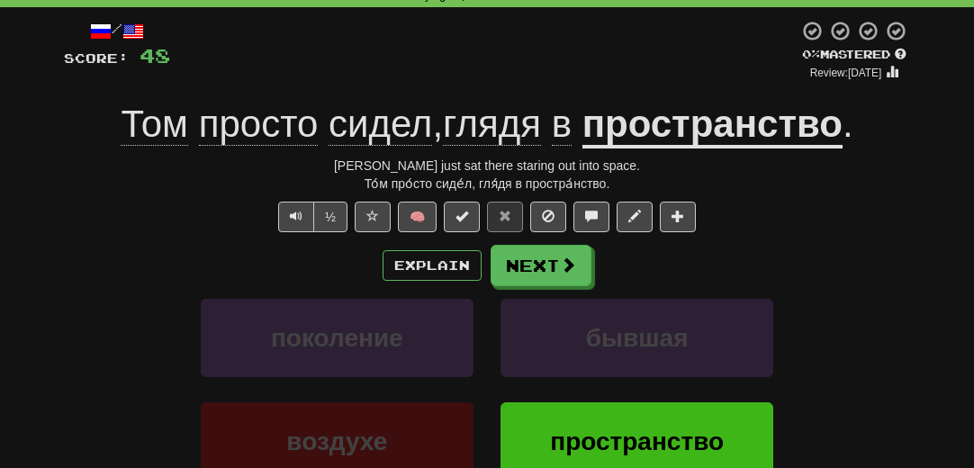
click at [717, 257] on div "Explain Next" at bounding box center [487, 265] width 846 height 41
click at [529, 267] on button "Next" at bounding box center [542, 266] width 101 height 41
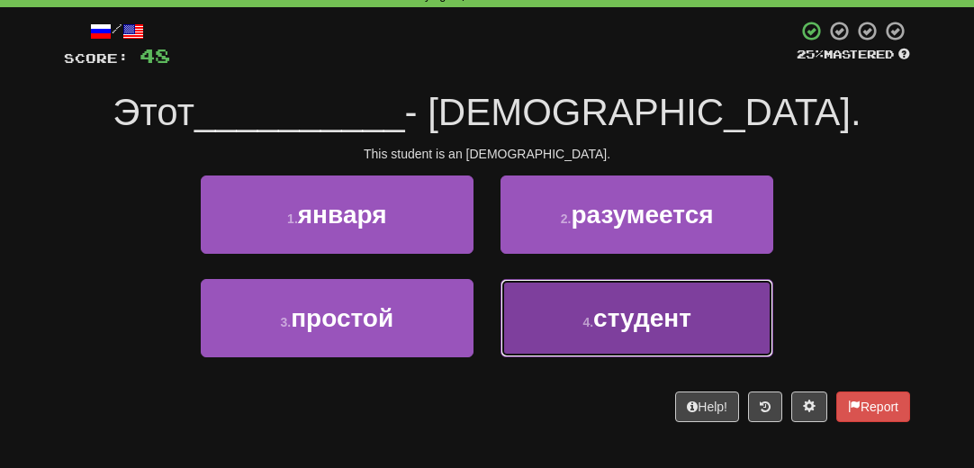
click at [636, 327] on span "студент" at bounding box center [642, 318] width 98 height 28
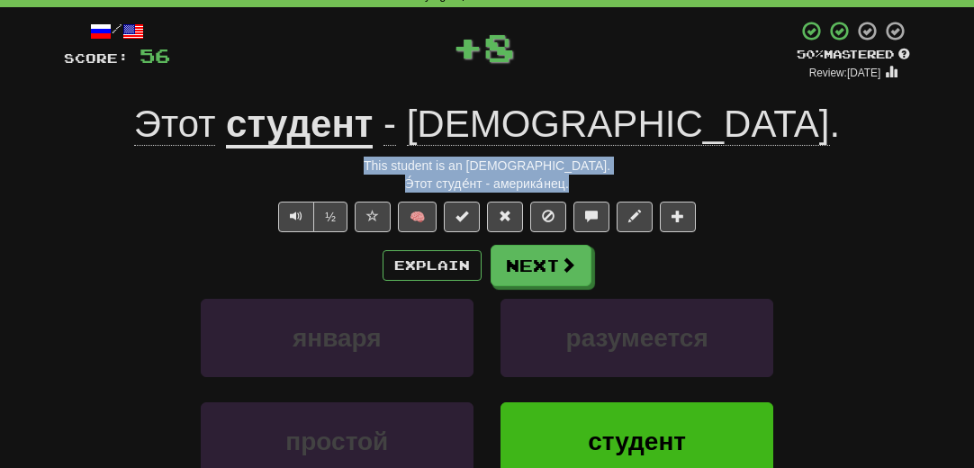
drag, startPoint x: 586, startPoint y: 183, endPoint x: 382, endPoint y: 170, distance: 204.8
click at [382, 170] on div "/ Score: 56 + 8 50 % Mastered Review: [DATE] Этот студент - [DEMOGRAPHIC_DATA] …" at bounding box center [487, 311] width 846 height 583
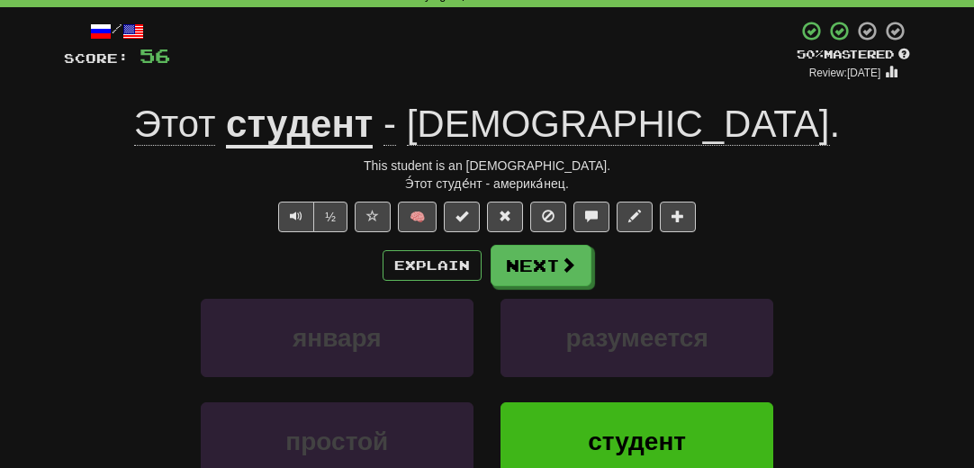
click at [137, 255] on div "Explain Next" at bounding box center [487, 265] width 846 height 41
click at [510, 259] on button "Next" at bounding box center [542, 266] width 101 height 41
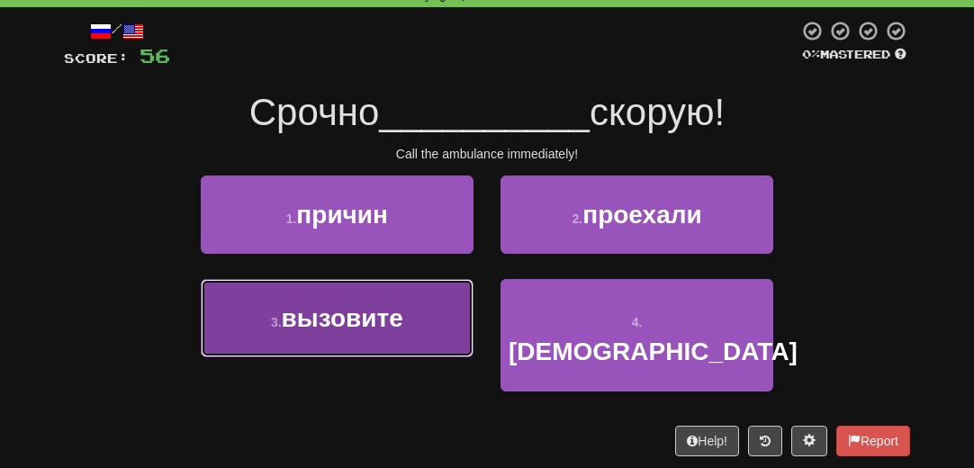
click at [328, 312] on span "вызовите" at bounding box center [343, 318] width 122 height 28
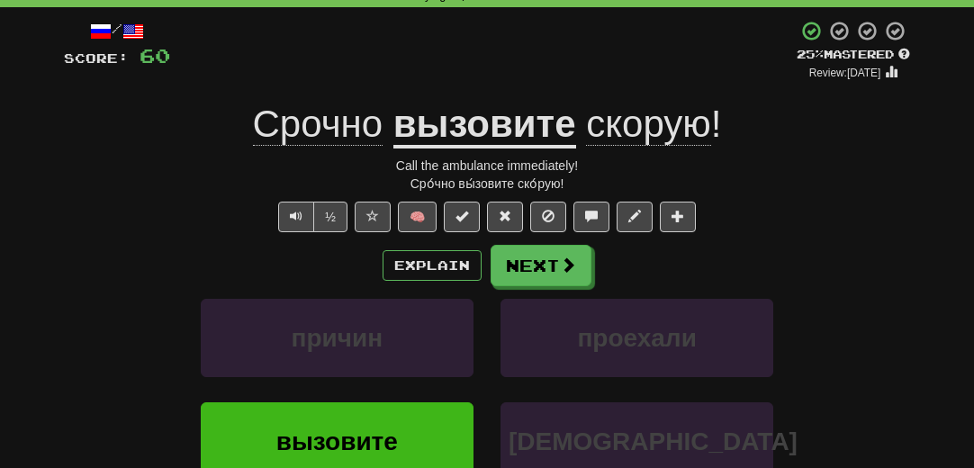
click at [342, 123] on span "Срочно" at bounding box center [318, 124] width 131 height 43
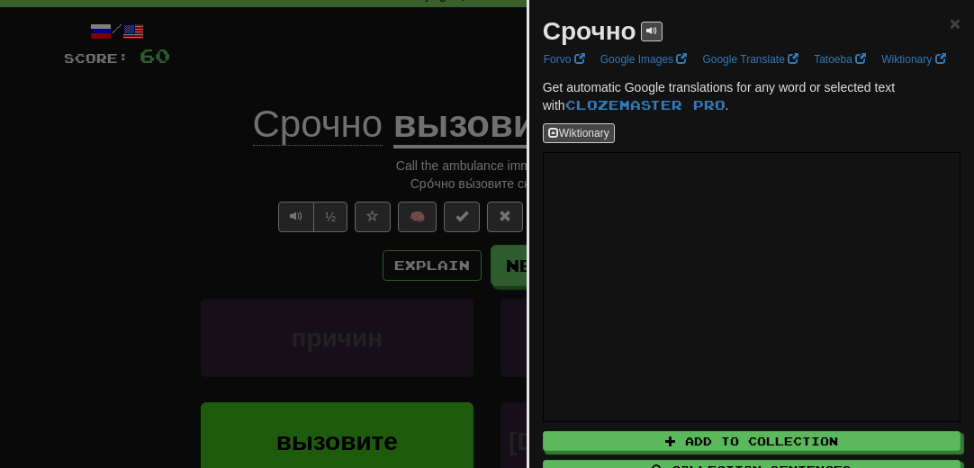
click at [171, 287] on div at bounding box center [487, 234] width 974 height 468
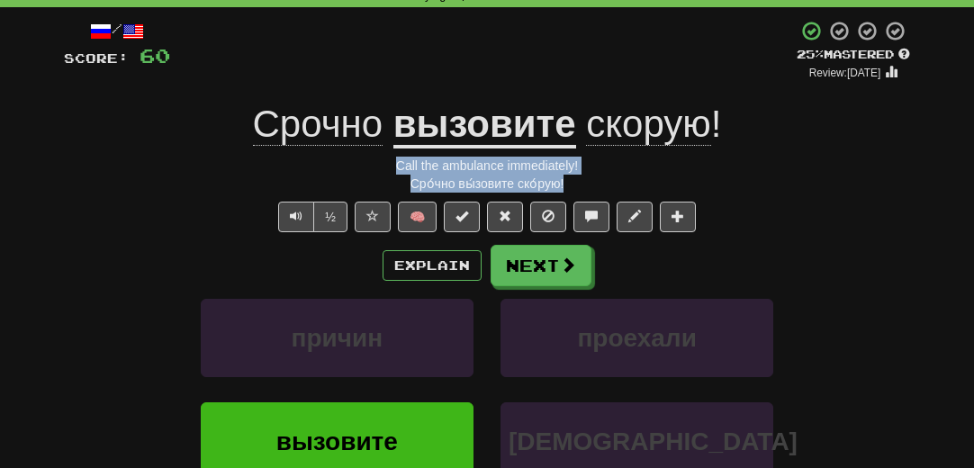
drag, startPoint x: 610, startPoint y: 188, endPoint x: 374, endPoint y: 167, distance: 237.8
click at [374, 167] on div "/ Score: 60 + 4 25 % Mastered Review: [DATE] Срочно вызовите скорую ! Call the …" at bounding box center [487, 311] width 846 height 583
click at [300, 223] on button "Text-to-speech controls" at bounding box center [296, 217] width 36 height 31
click at [286, 221] on button "Text-to-speech controls" at bounding box center [296, 217] width 36 height 31
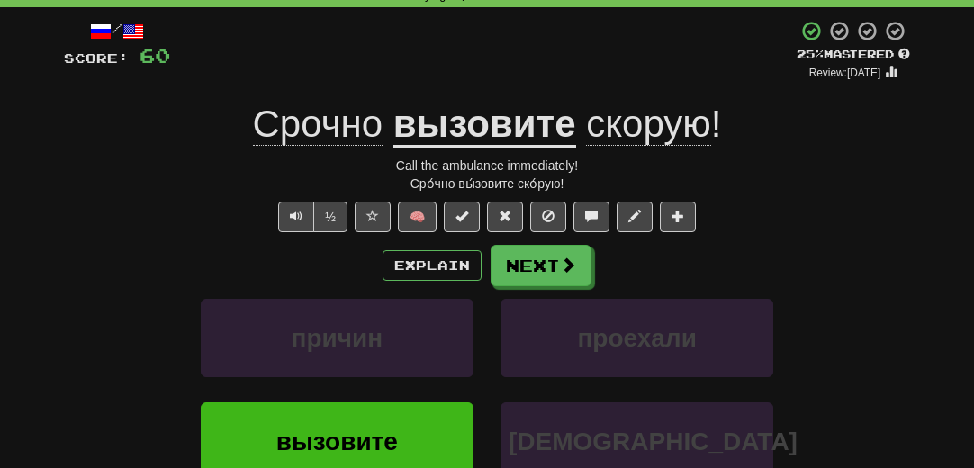
click at [312, 131] on span "Срочно" at bounding box center [318, 124] width 131 height 43
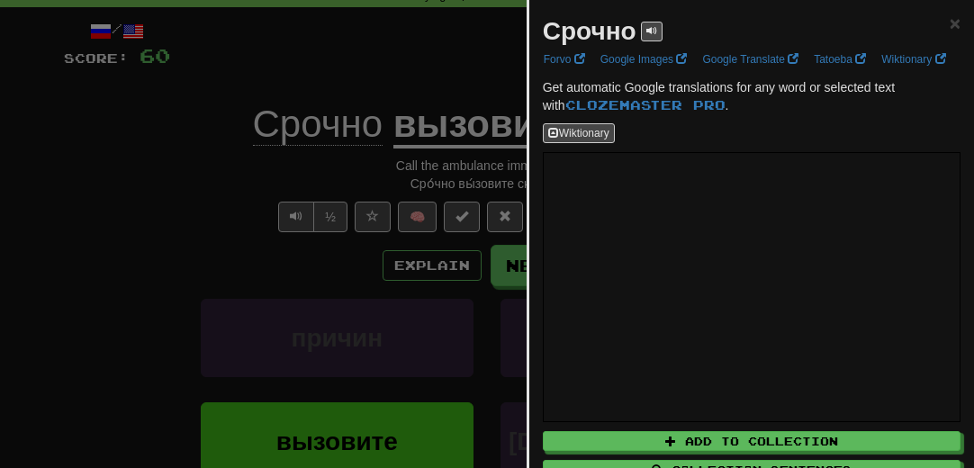
click at [63, 279] on div at bounding box center [487, 234] width 974 height 468
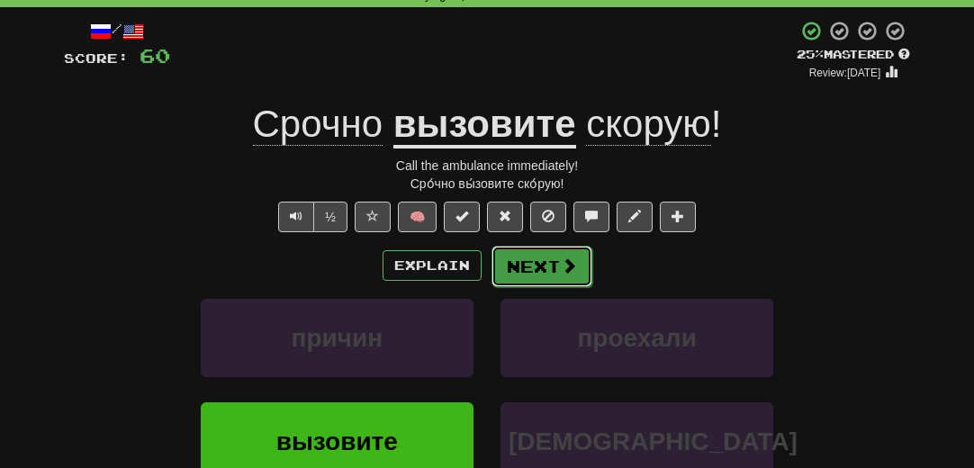
click at [533, 257] on button "Next" at bounding box center [542, 266] width 101 height 41
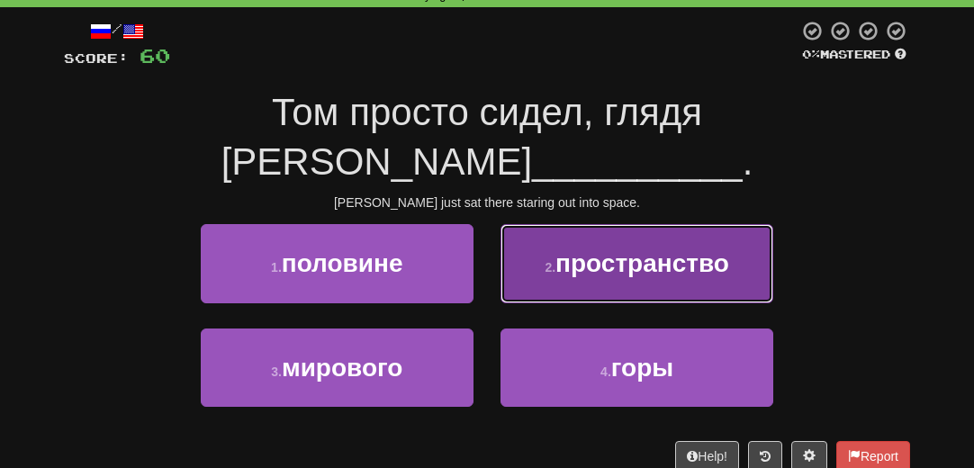
click at [650, 249] on span "пространство" at bounding box center [643, 263] width 174 height 28
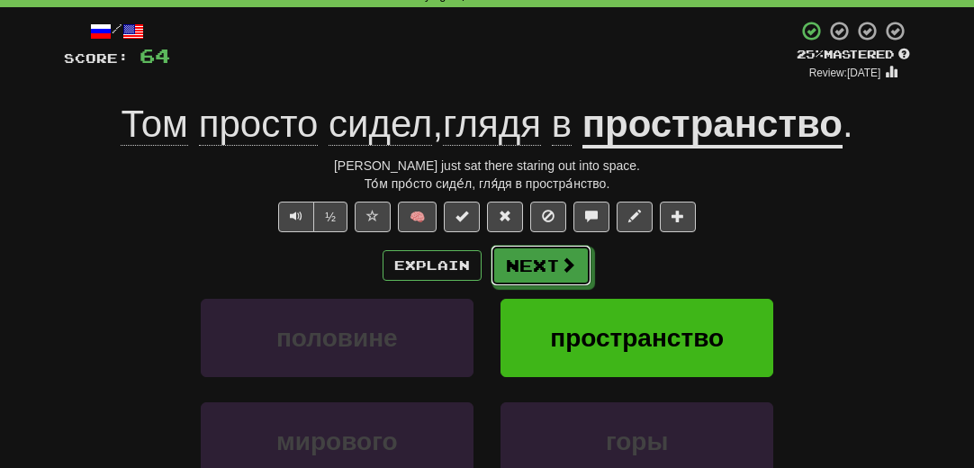
click at [551, 264] on button "Next" at bounding box center [541, 265] width 101 height 41
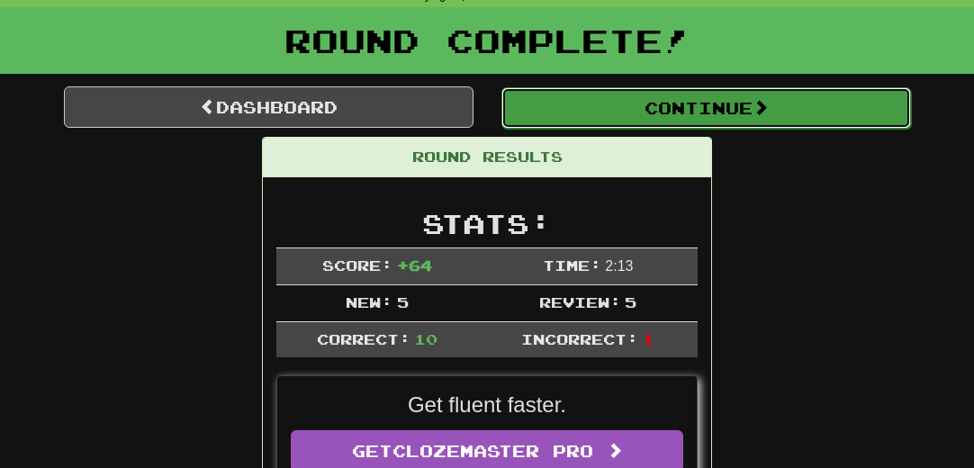
click at [665, 116] on button "Continue" at bounding box center [706, 107] width 410 height 41
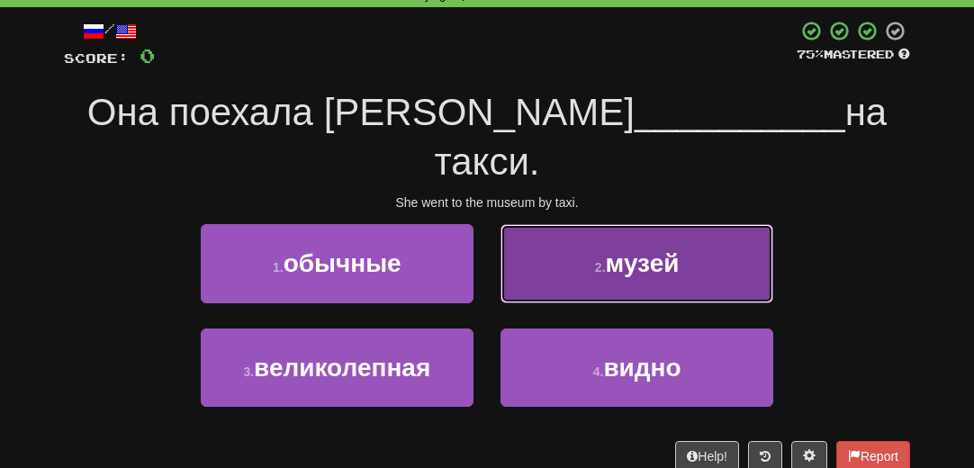
click at [659, 249] on span "музей" at bounding box center [643, 263] width 74 height 28
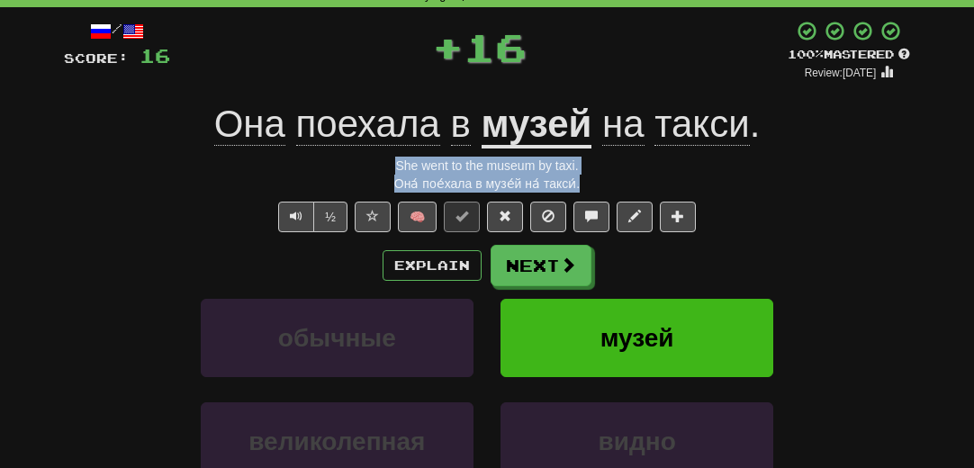
drag, startPoint x: 606, startPoint y: 188, endPoint x: 388, endPoint y: 162, distance: 219.4
click at [388, 162] on div "/ Score: 16 + 16 100 % Mastered Review: [DATE] Она поехала в музей на такси . S…" at bounding box center [487, 311] width 846 height 583
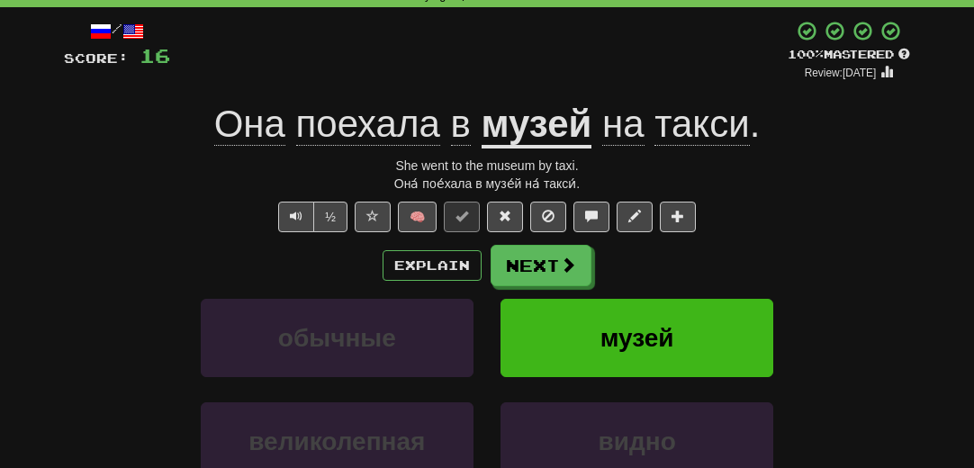
click at [166, 235] on div "/ Score: 16 + 16 100 % Mastered Review: [DATE] Она поехала в музей на такси . S…" at bounding box center [487, 311] width 846 height 583
click at [561, 266] on span at bounding box center [569, 265] width 16 height 16
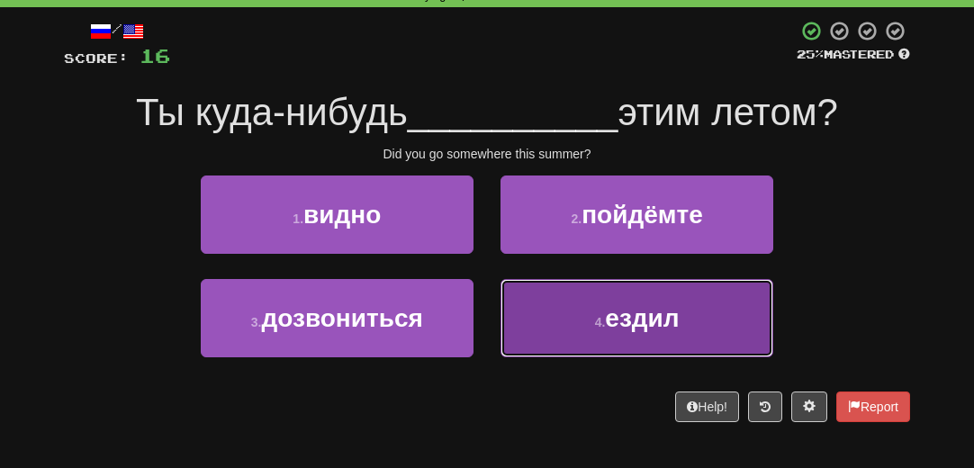
click at [643, 336] on button "4 . ездил" at bounding box center [637, 318] width 273 height 78
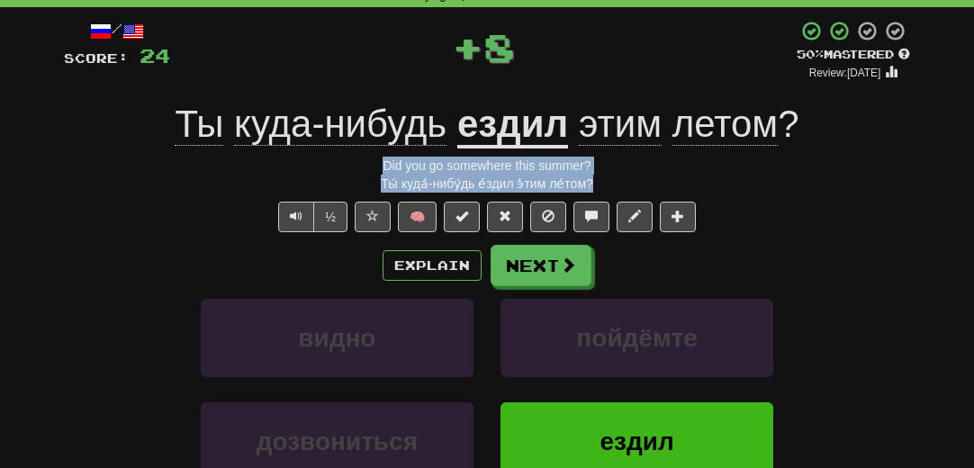
drag, startPoint x: 614, startPoint y: 178, endPoint x: 357, endPoint y: 174, distance: 257.5
click at [357, 174] on div "/ Score: 24 + 8 50 % Mastered Review: [DATE] Ты куда-нибудь ездил этим летом ? …" at bounding box center [487, 311] width 846 height 583
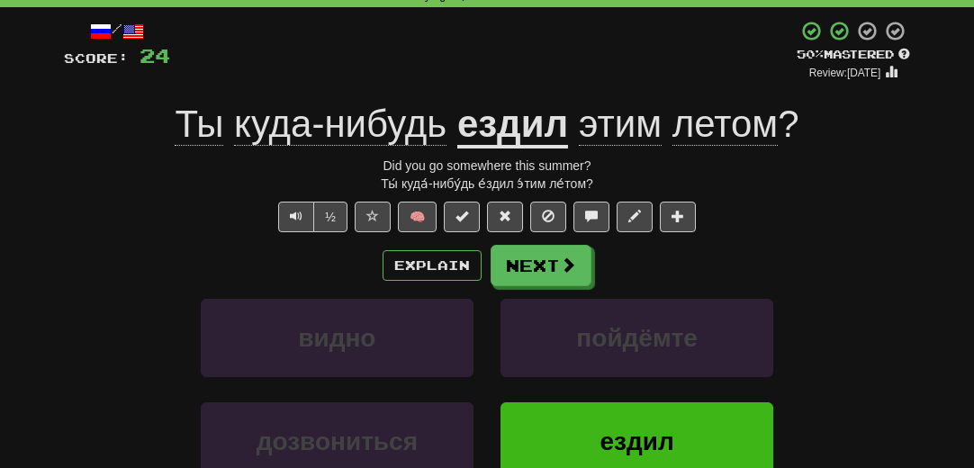
click at [179, 246] on div "Explain Next" at bounding box center [487, 265] width 846 height 41
click at [547, 276] on button "Next" at bounding box center [542, 266] width 101 height 41
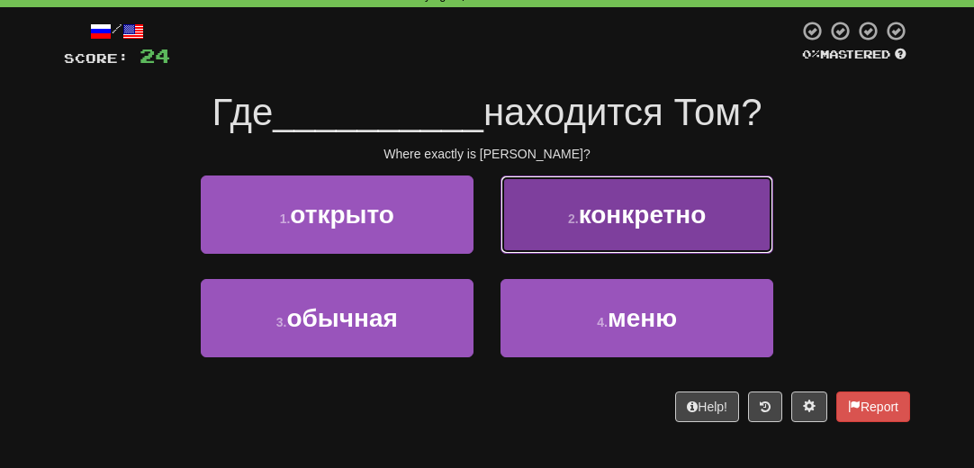
click at [628, 222] on span "конкретно" at bounding box center [643, 215] width 128 height 28
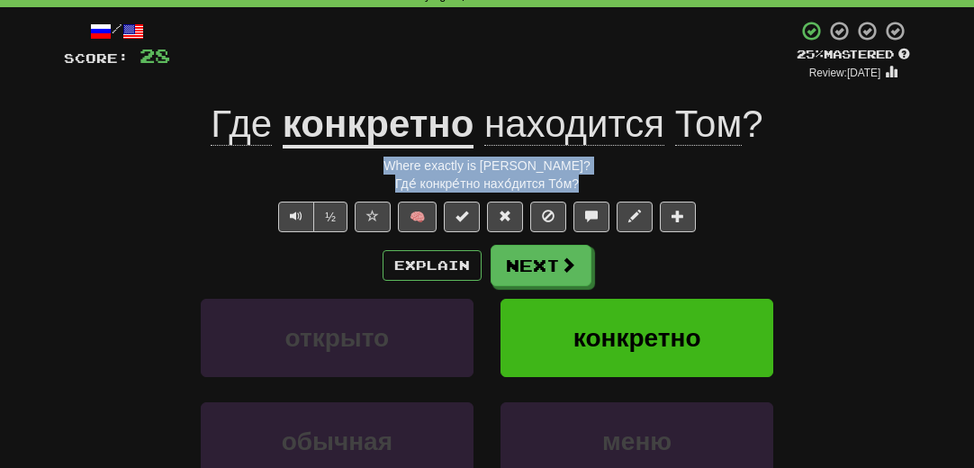
drag, startPoint x: 583, startPoint y: 186, endPoint x: 389, endPoint y: 167, distance: 194.5
click at [389, 167] on div "/ Score: 28 + 4 25 % Mastered Review: [DATE] Где конкретно находится Том ? Wher…" at bounding box center [487, 311] width 846 height 583
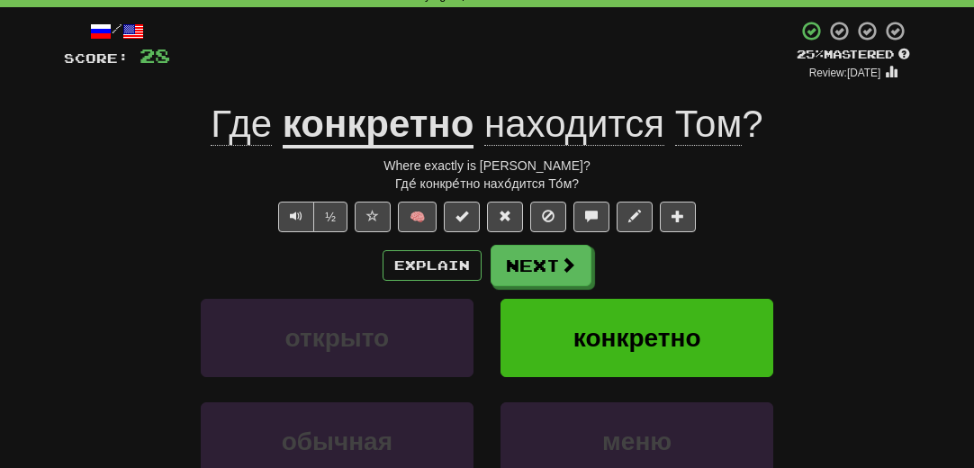
click at [158, 252] on div "Explain Next" at bounding box center [487, 265] width 846 height 41
click at [569, 269] on span at bounding box center [569, 265] width 16 height 16
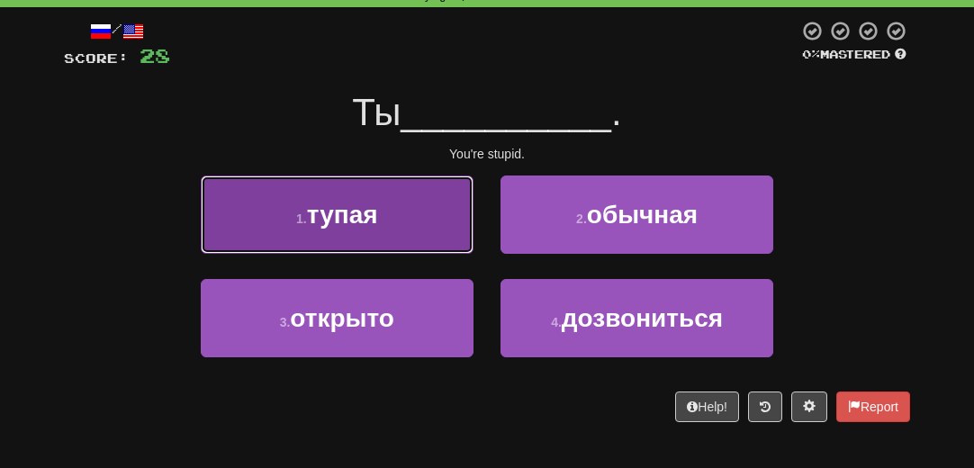
click at [342, 225] on span "тупая" at bounding box center [342, 215] width 71 height 28
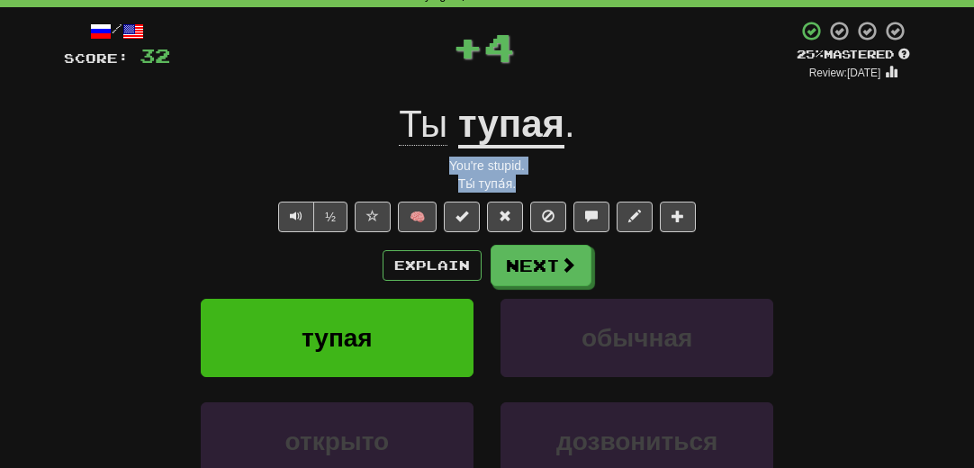
drag, startPoint x: 521, startPoint y: 179, endPoint x: 524, endPoint y: 163, distance: 16.4
click at [448, 161] on div "/ Score: 32 + 4 25 % Mastered Review: [DATE] Ты тупая . You're stupid. Ты́ тупа…" at bounding box center [487, 311] width 846 height 583
click at [166, 235] on div "/ Score: 32 + 4 25 % Mastered Review: [DATE] Ты тупая . You're stupid. Ты́ тупа…" at bounding box center [487, 311] width 846 height 583
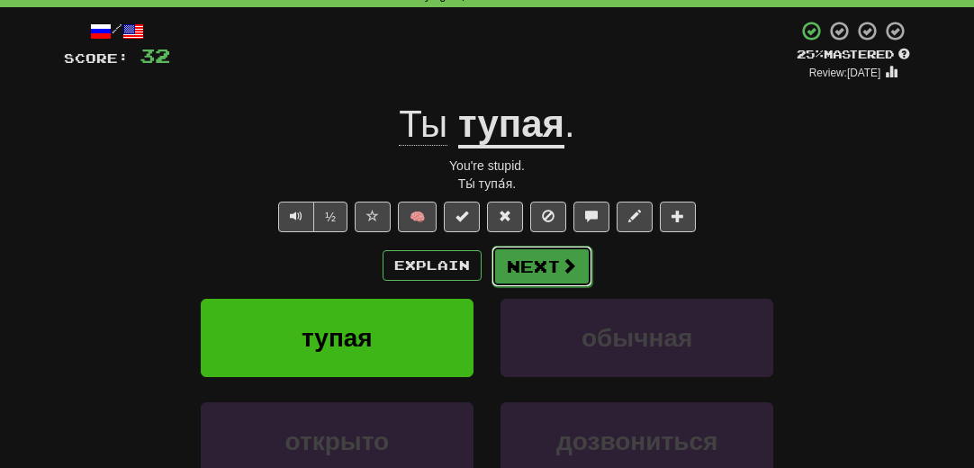
click at [511, 256] on button "Next" at bounding box center [542, 266] width 101 height 41
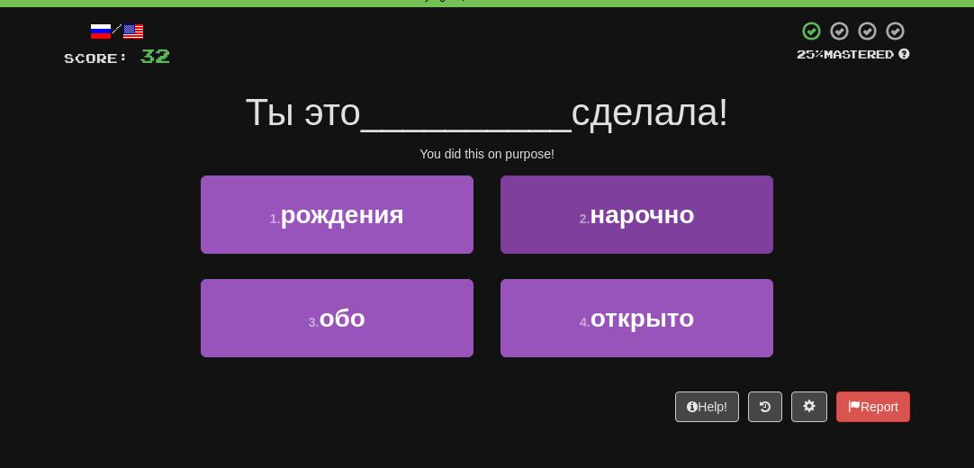
scroll to position [0, 0]
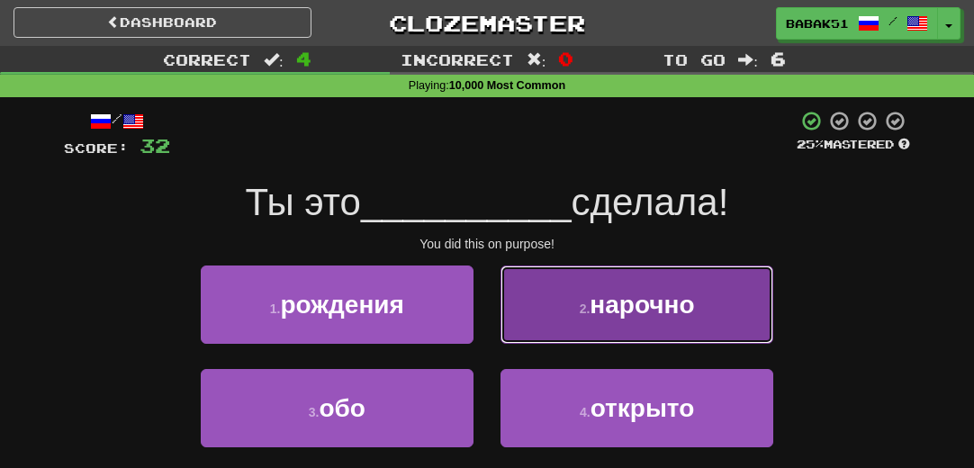
click at [635, 327] on button "2 . нарочно" at bounding box center [637, 305] width 273 height 78
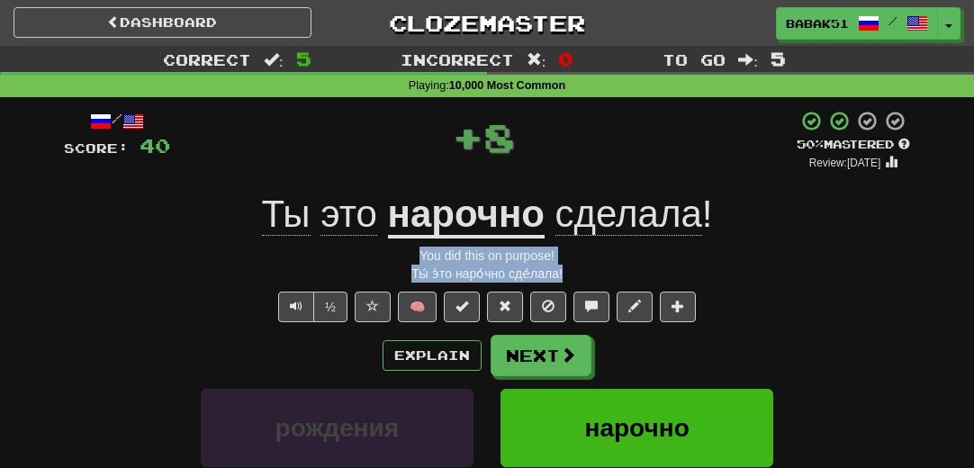
drag, startPoint x: 574, startPoint y: 275, endPoint x: 402, endPoint y: 249, distance: 174.7
click at [402, 249] on div "/ Score: 40 + 8 50 % Mastered Review: [DATE] Ты это нарочно сделала ! You did t…" at bounding box center [487, 401] width 846 height 583
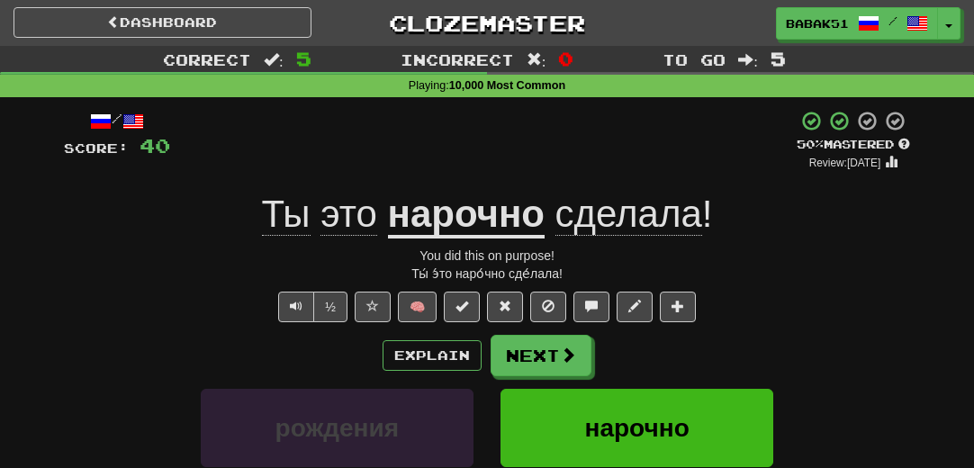
click at [100, 341] on div "Explain Next" at bounding box center [487, 355] width 846 height 41
click at [441, 231] on u "нарочно" at bounding box center [466, 216] width 157 height 46
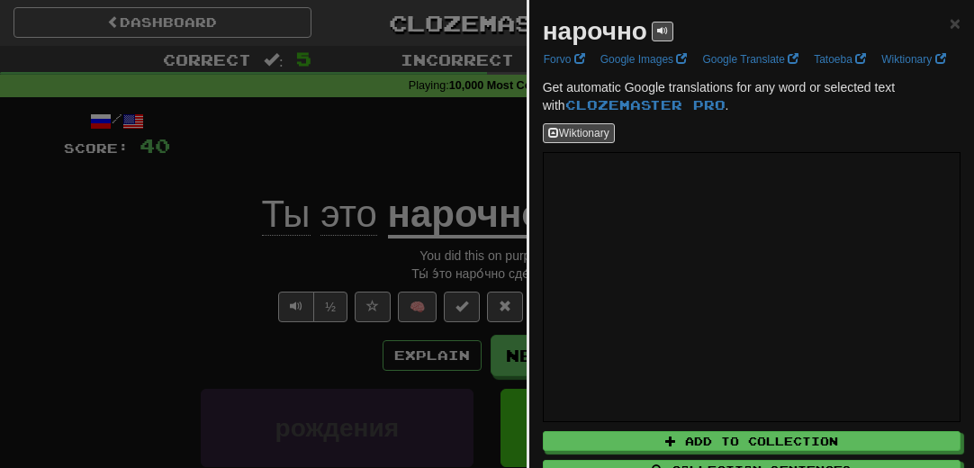
click at [133, 291] on div at bounding box center [487, 234] width 974 height 468
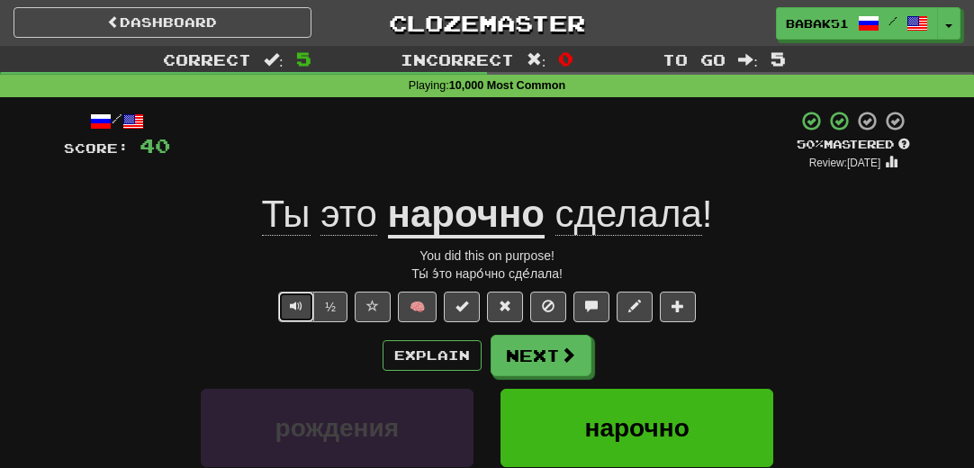
click at [285, 305] on button "Text-to-speech controls" at bounding box center [296, 307] width 36 height 31
click at [301, 312] on span "Text-to-speech controls" at bounding box center [296, 306] width 13 height 13
click at [153, 307] on div "½ 🧠" at bounding box center [487, 307] width 846 height 31
click at [511, 354] on button "Next" at bounding box center [542, 356] width 101 height 41
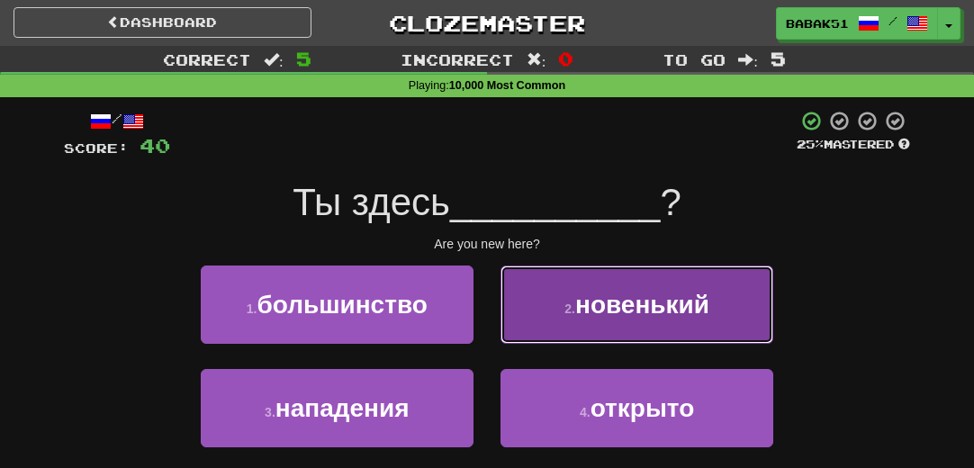
click at [664, 316] on span "новенький" at bounding box center [642, 305] width 134 height 28
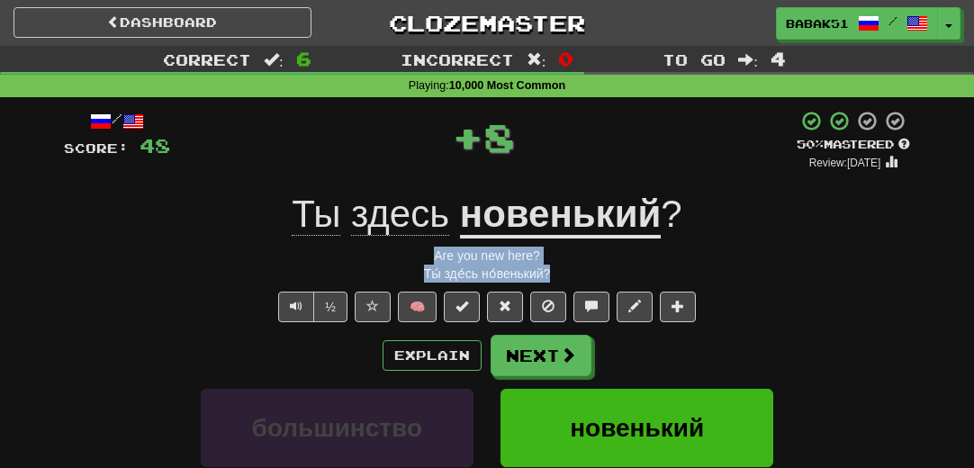
drag, startPoint x: 569, startPoint y: 276, endPoint x: 384, endPoint y: 253, distance: 186.9
click at [384, 253] on div "/ Score: 48 + 8 50 % Mastered Review: [DATE] Ты здесь новенький ? Are you new h…" at bounding box center [487, 401] width 846 height 583
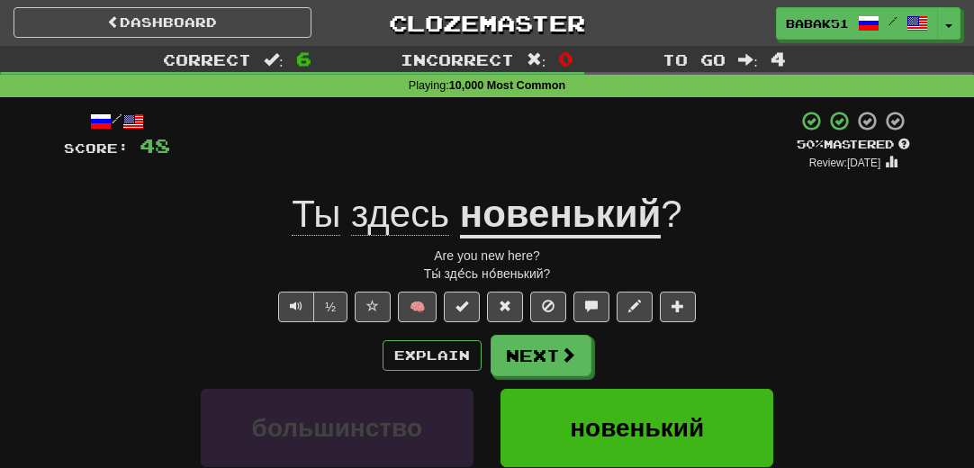
click at [134, 312] on div "½ 🧠" at bounding box center [487, 307] width 846 height 31
click at [523, 358] on button "Next" at bounding box center [542, 356] width 101 height 41
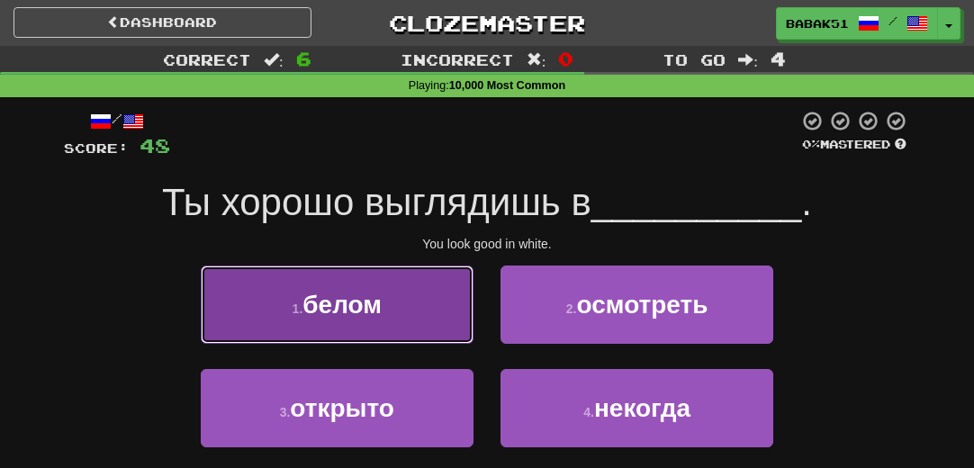
click at [332, 313] on span "белом" at bounding box center [342, 305] width 79 height 28
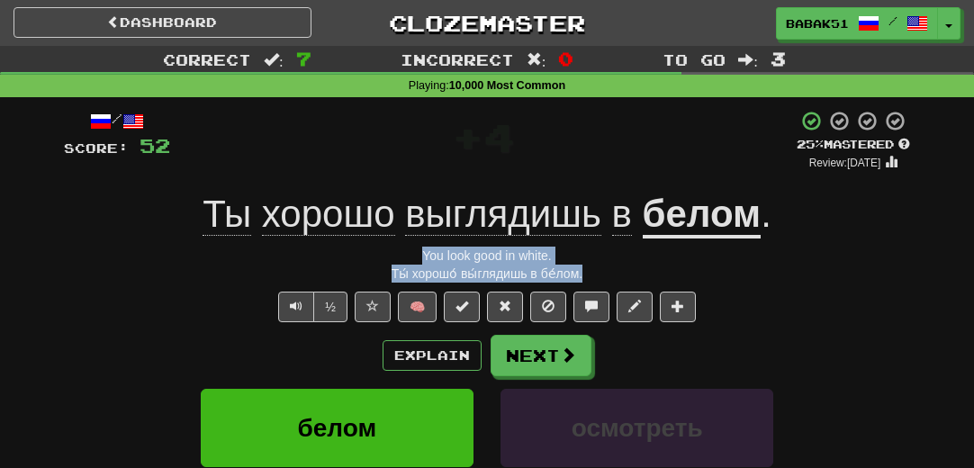
drag, startPoint x: 540, startPoint y: 269, endPoint x: 371, endPoint y: 262, distance: 169.4
click at [373, 262] on div "/ Score: 52 + 4 25 % Mastered Review: [DATE] Ты хорошо выглядишь в белом . You …" at bounding box center [487, 401] width 846 height 583
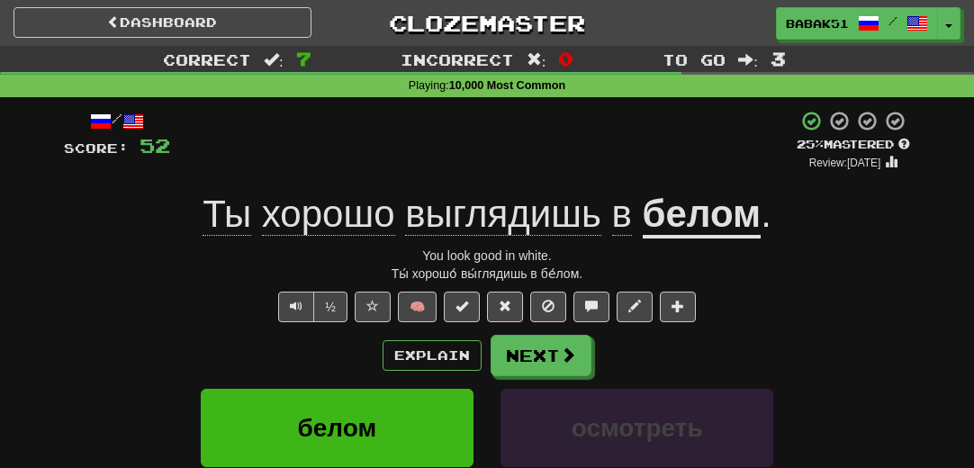
click at [163, 348] on div "Explain Next" at bounding box center [487, 355] width 846 height 41
click at [573, 350] on span at bounding box center [569, 356] width 16 height 16
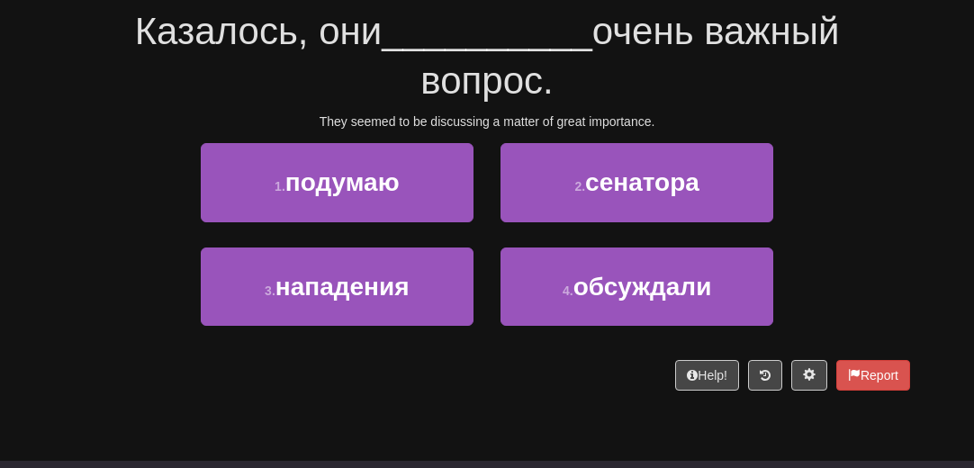
scroll to position [180, 0]
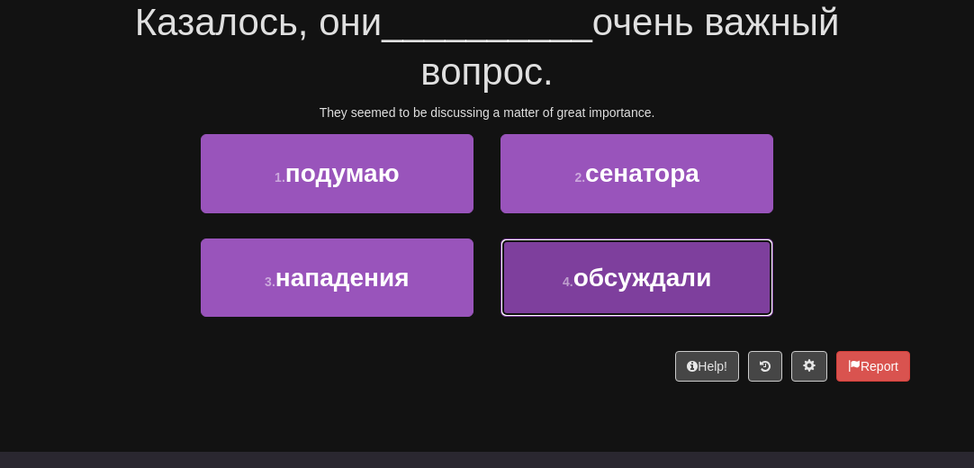
click at [666, 286] on span "обсуждали" at bounding box center [643, 278] width 139 height 28
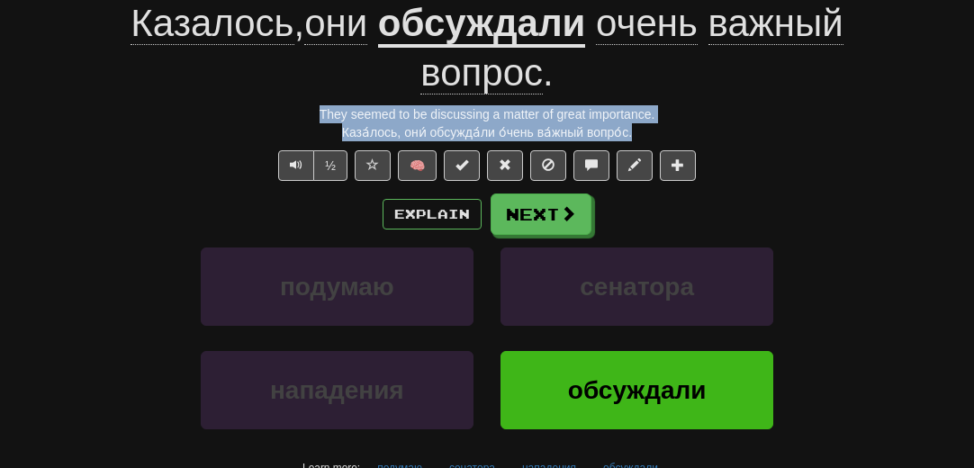
drag, startPoint x: 648, startPoint y: 138, endPoint x: 309, endPoint y: 113, distance: 340.3
click at [309, 113] on div "/ Score: 56 + 4 25 % Mastered Review: [DATE] Казалось , они обсуждали очень важ…" at bounding box center [487, 234] width 846 height 631
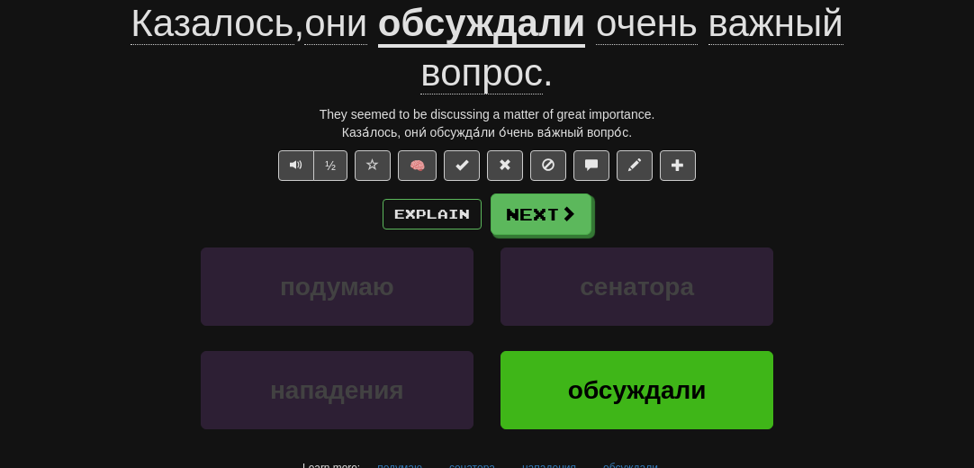
click at [155, 214] on div "Explain Next" at bounding box center [487, 214] width 846 height 41
click at [528, 213] on button "Next" at bounding box center [542, 214] width 101 height 41
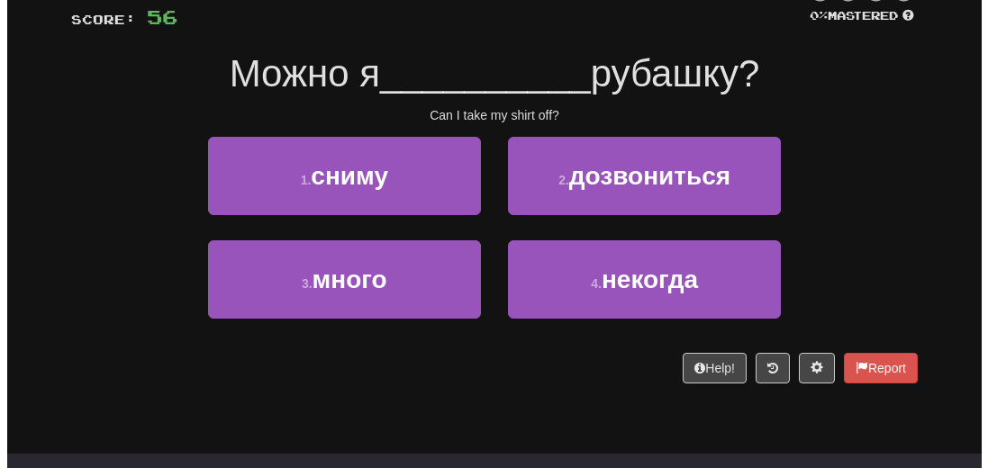
scroll to position [90, 0]
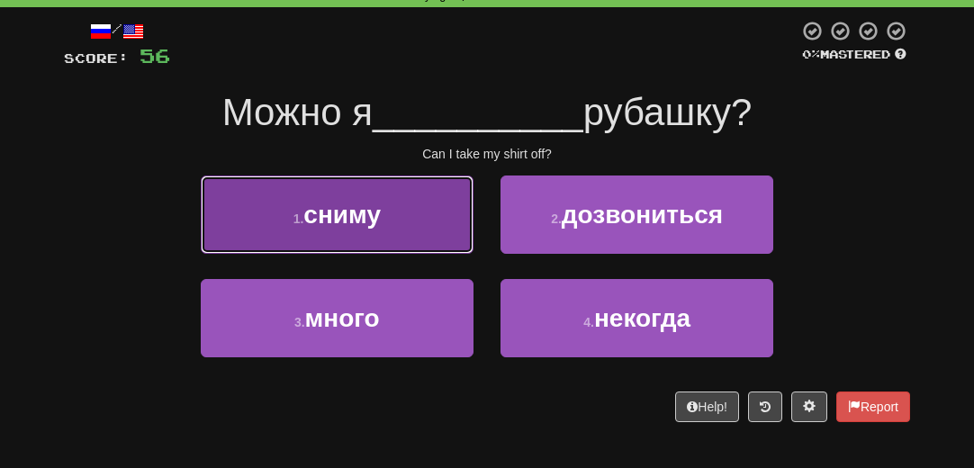
click at [367, 210] on span "сниму" at bounding box center [341, 215] width 77 height 28
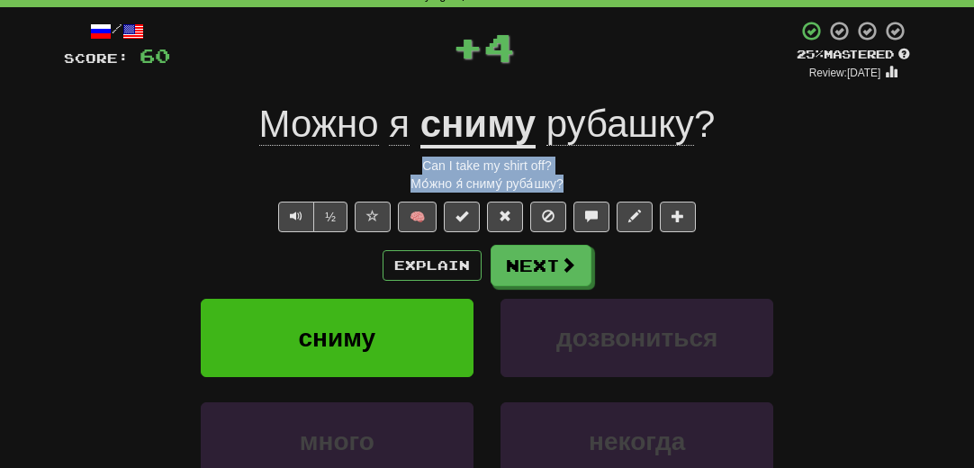
drag, startPoint x: 596, startPoint y: 185, endPoint x: 402, endPoint y: 167, distance: 195.3
click at [402, 167] on div "/ Score: 60 + 4 25 % Mastered Review: [DATE] Можно я сниму рубашку ? Can I take…" at bounding box center [487, 311] width 846 height 583
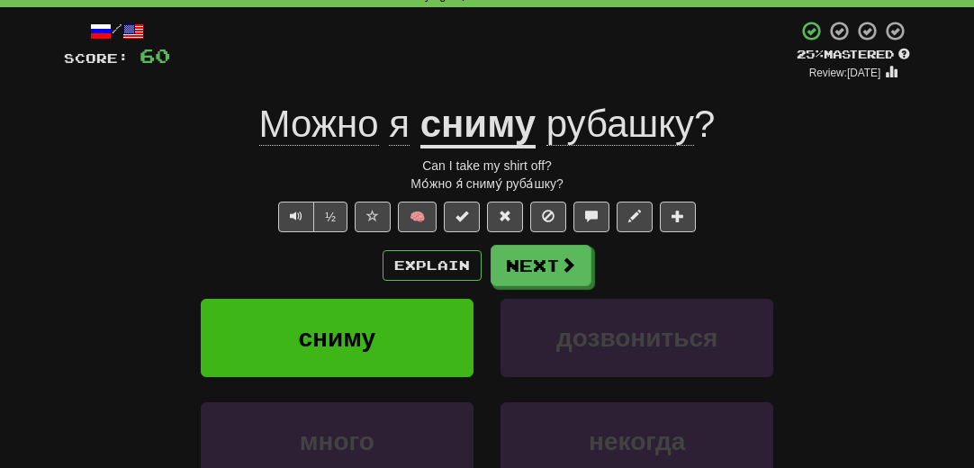
click at [151, 220] on div "½ 🧠" at bounding box center [487, 217] width 846 height 31
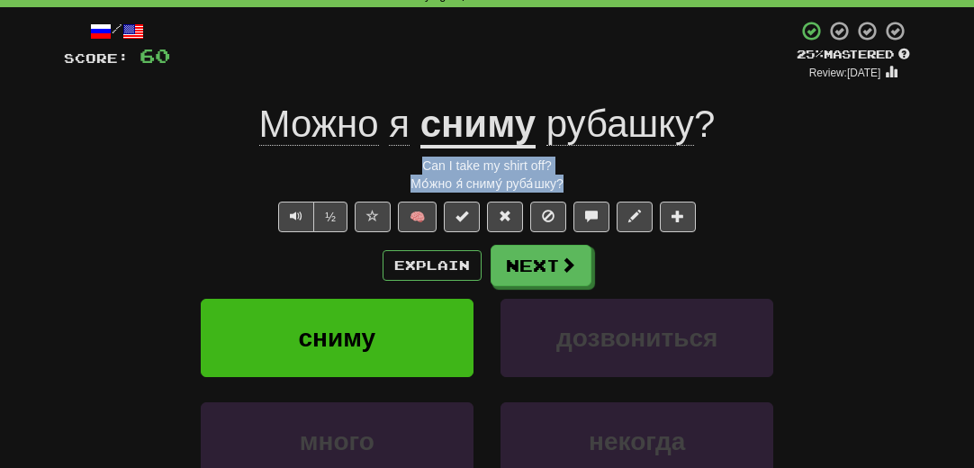
drag, startPoint x: 574, startPoint y: 185, endPoint x: 411, endPoint y: 163, distance: 164.5
click at [411, 163] on div "/ Score: 60 + 4 25 % Mastered Review: [DATE] Можно я сниму рубашку ? Can I take…" at bounding box center [487, 311] width 846 height 583
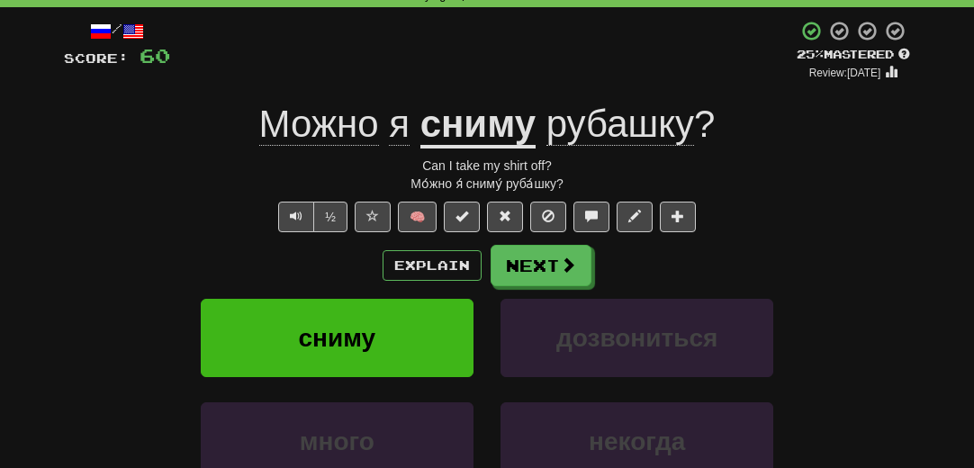
click at [85, 307] on div "сниму дозвониться" at bounding box center [487, 351] width 900 height 104
click at [548, 266] on button "Next" at bounding box center [542, 266] width 101 height 41
